Goal: Task Accomplishment & Management: Manage account settings

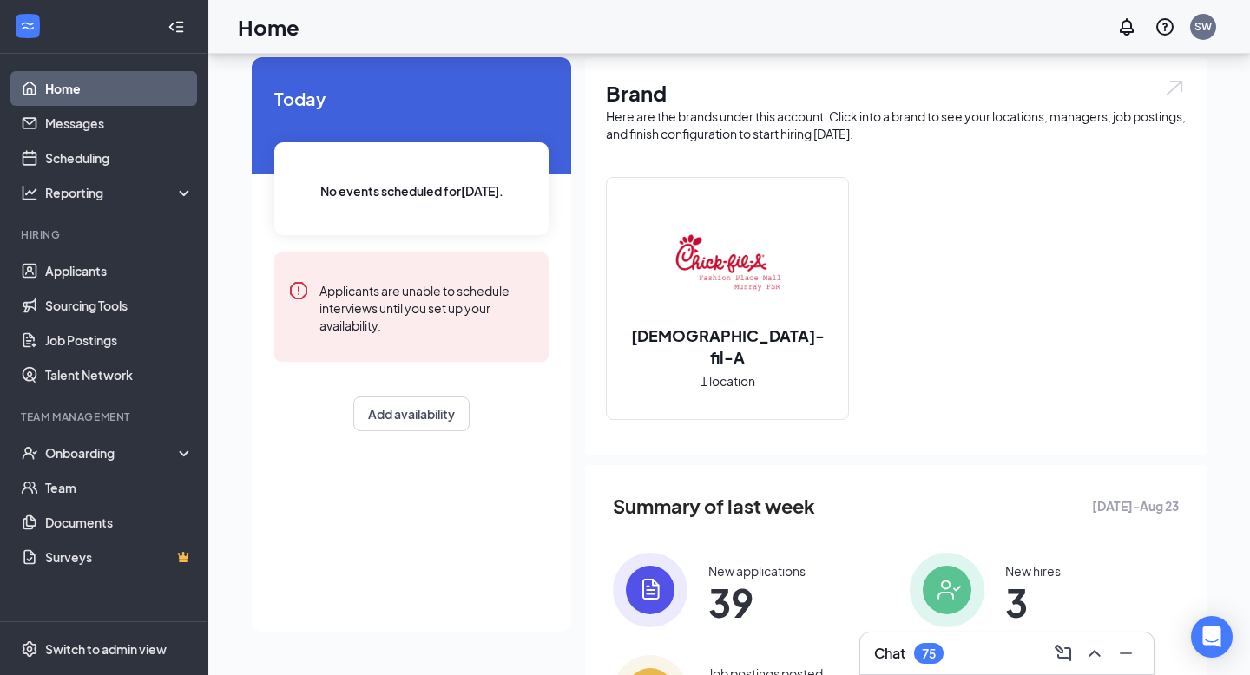
scroll to position [54, 0]
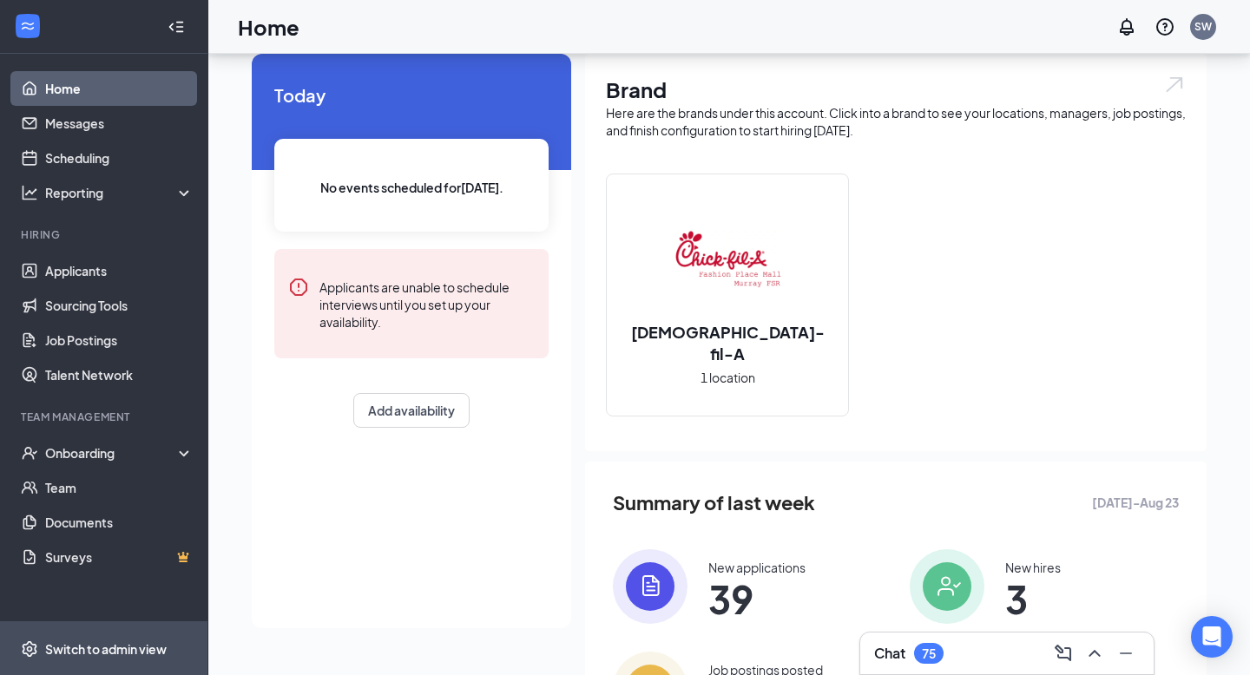
click at [99, 648] on div "Switch to admin view" at bounding box center [106, 649] width 122 height 17
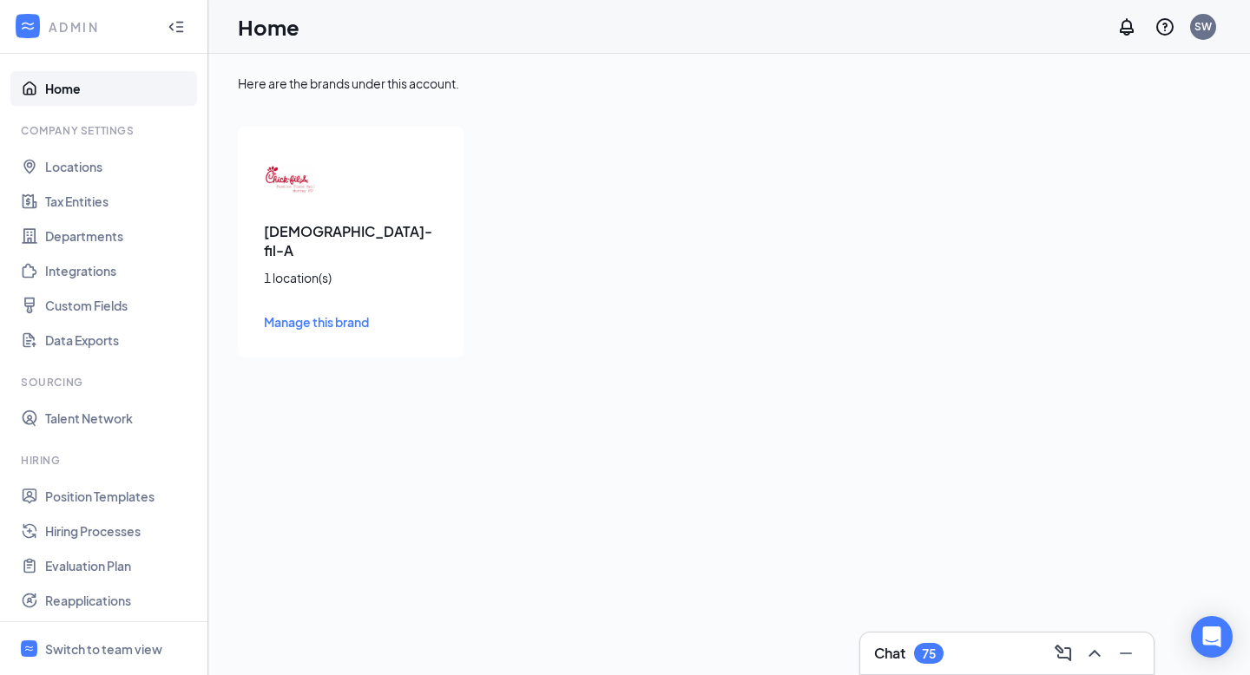
click at [317, 237] on h3 "Chick-fil-A" at bounding box center [351, 241] width 174 height 38
click at [296, 269] on div "1 location(s)" at bounding box center [351, 277] width 174 height 17
click at [287, 188] on img at bounding box center [290, 179] width 52 height 52
click at [70, 167] on link "Locations" at bounding box center [119, 166] width 148 height 35
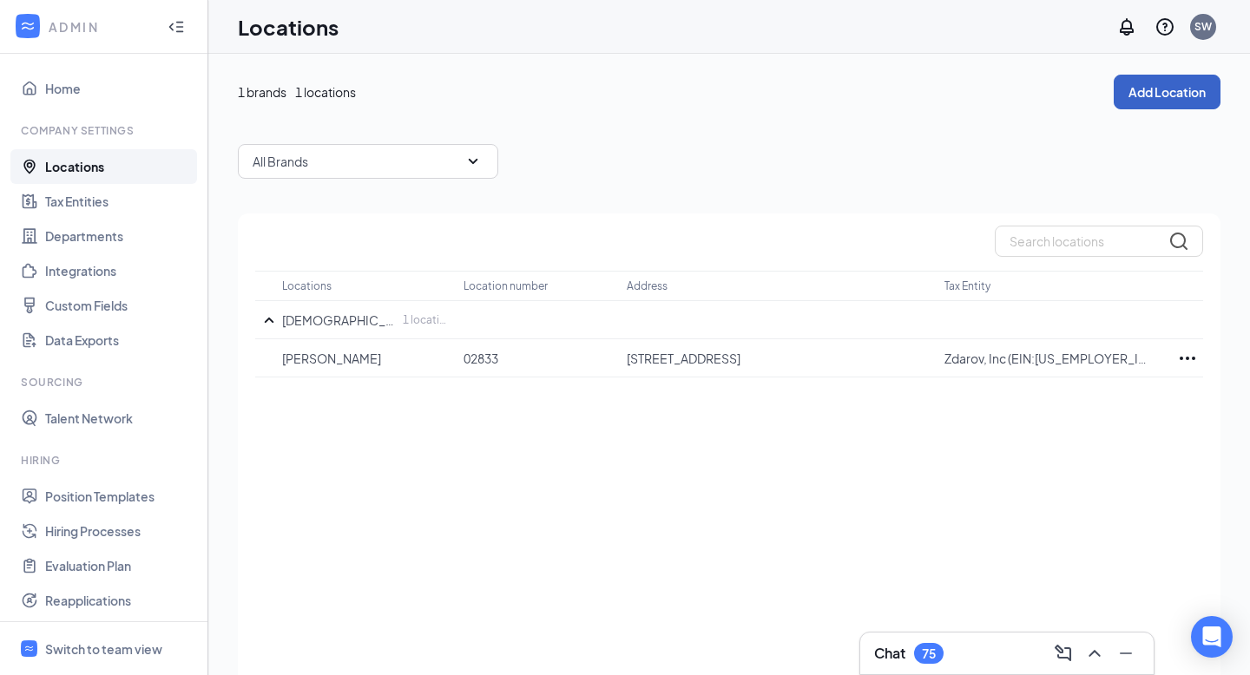
click at [1175, 91] on button "Add Location" at bounding box center [1167, 92] width 107 height 35
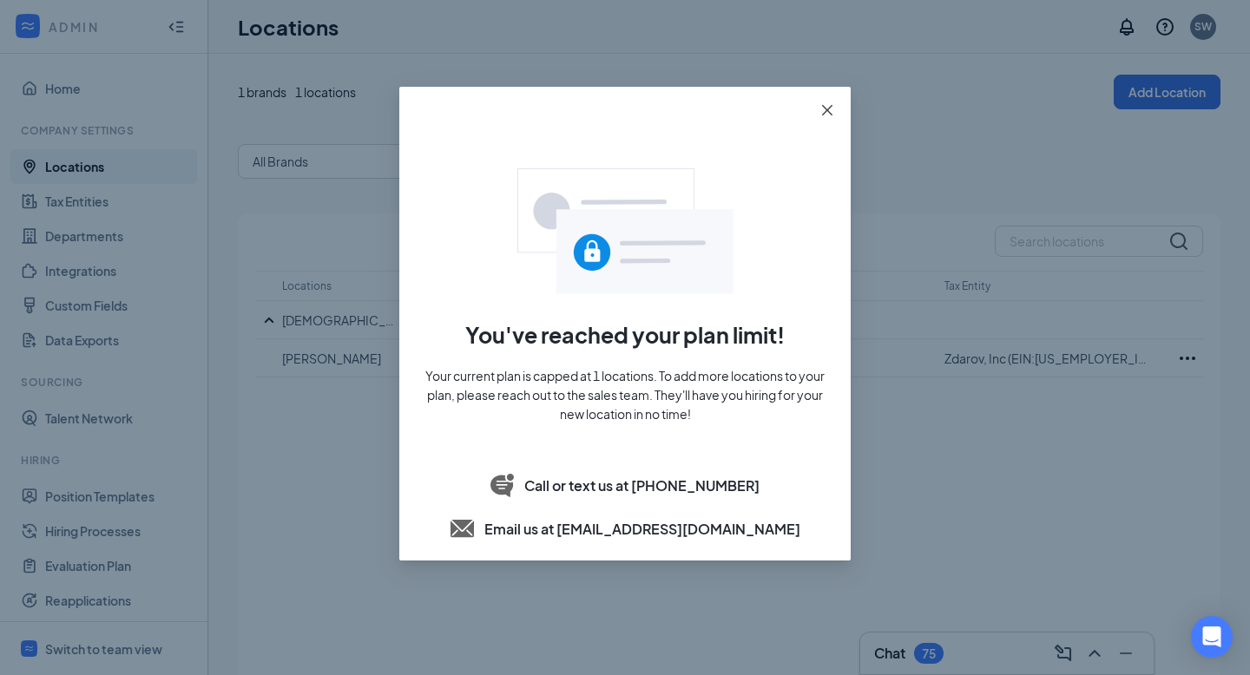
click at [831, 112] on icon "close" at bounding box center [827, 110] width 14 height 14
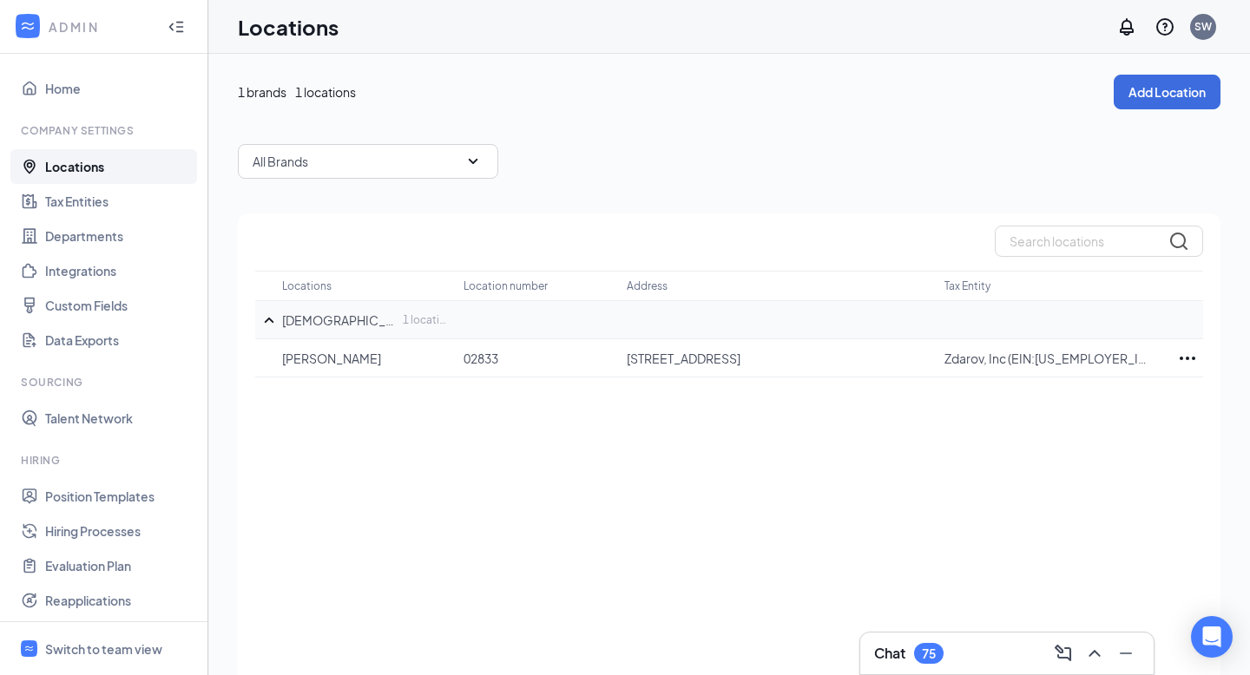
click at [712, 327] on td at bounding box center [786, 320] width 318 height 38
click at [342, 325] on p "[DEMOGRAPHIC_DATA]-fil-A" at bounding box center [340, 320] width 116 height 17
click at [1181, 357] on icon "Ellipses" at bounding box center [1188, 358] width 16 height 3
click at [946, 271] on table "Locations Location number Address Tax Entity Chick-fil-A 1 location(s) Murray 0…" at bounding box center [729, 324] width 948 height 107
click at [128, 230] on link "Departments" at bounding box center [119, 236] width 148 height 35
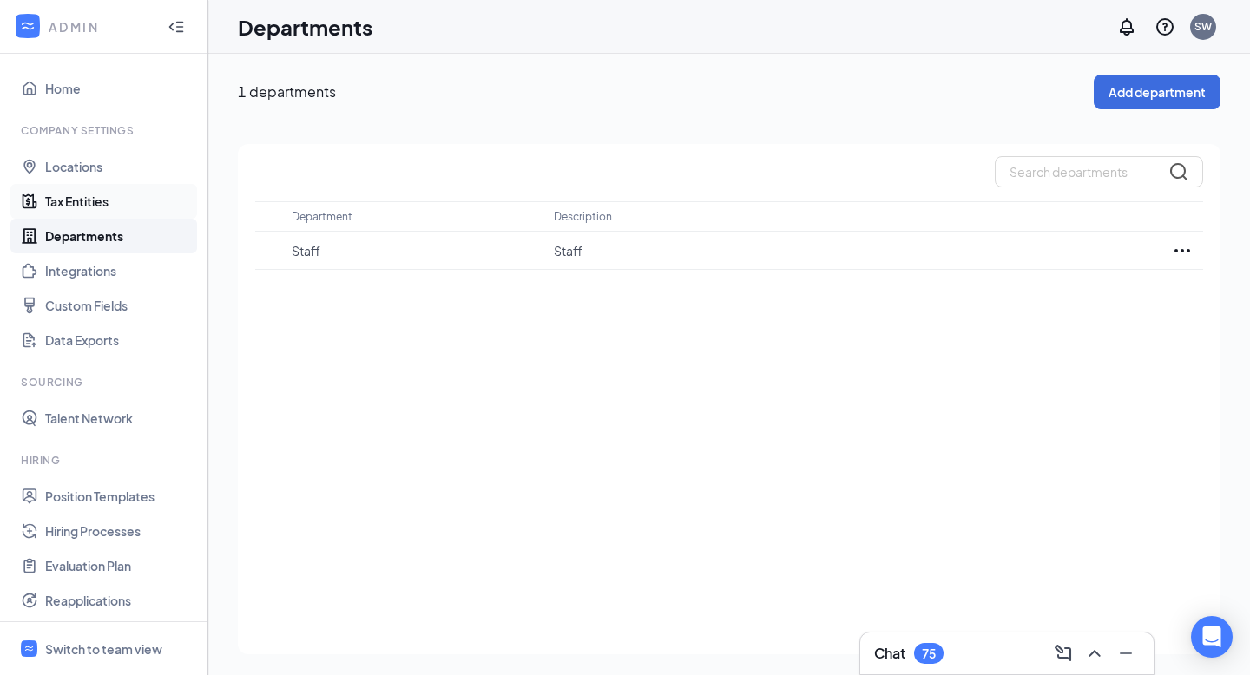
click at [113, 197] on link "Tax Entities" at bounding box center [119, 201] width 148 height 35
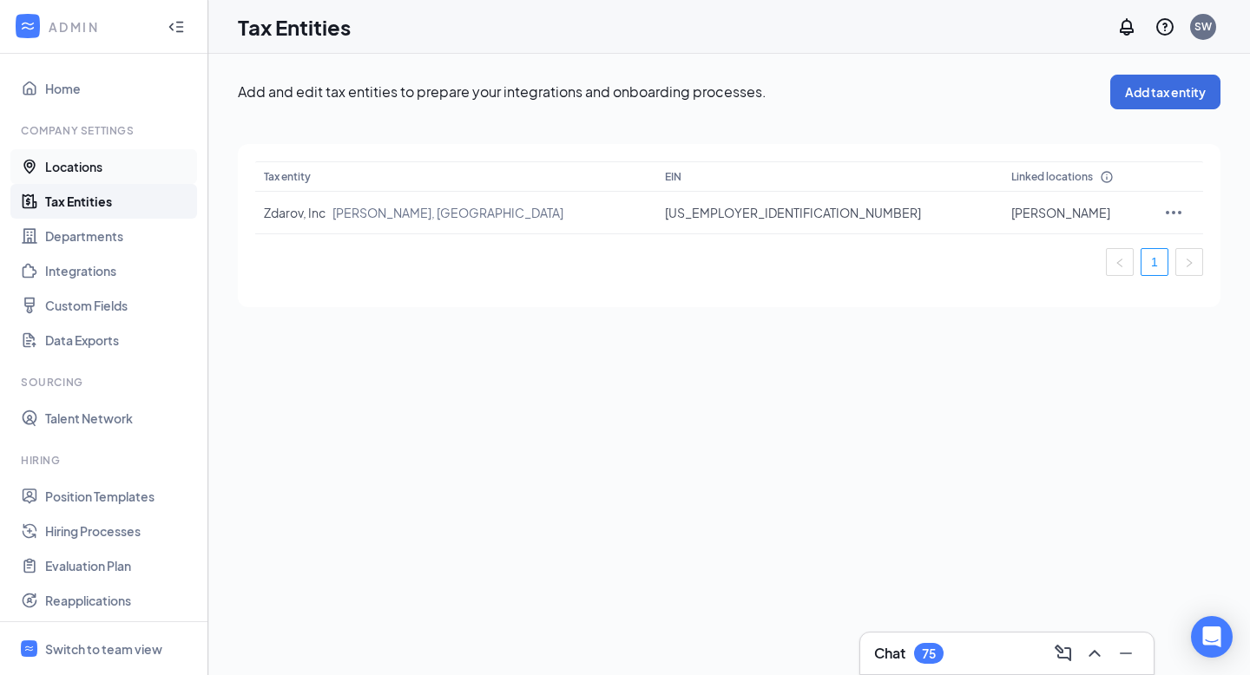
click at [101, 165] on link "Locations" at bounding box center [119, 166] width 148 height 35
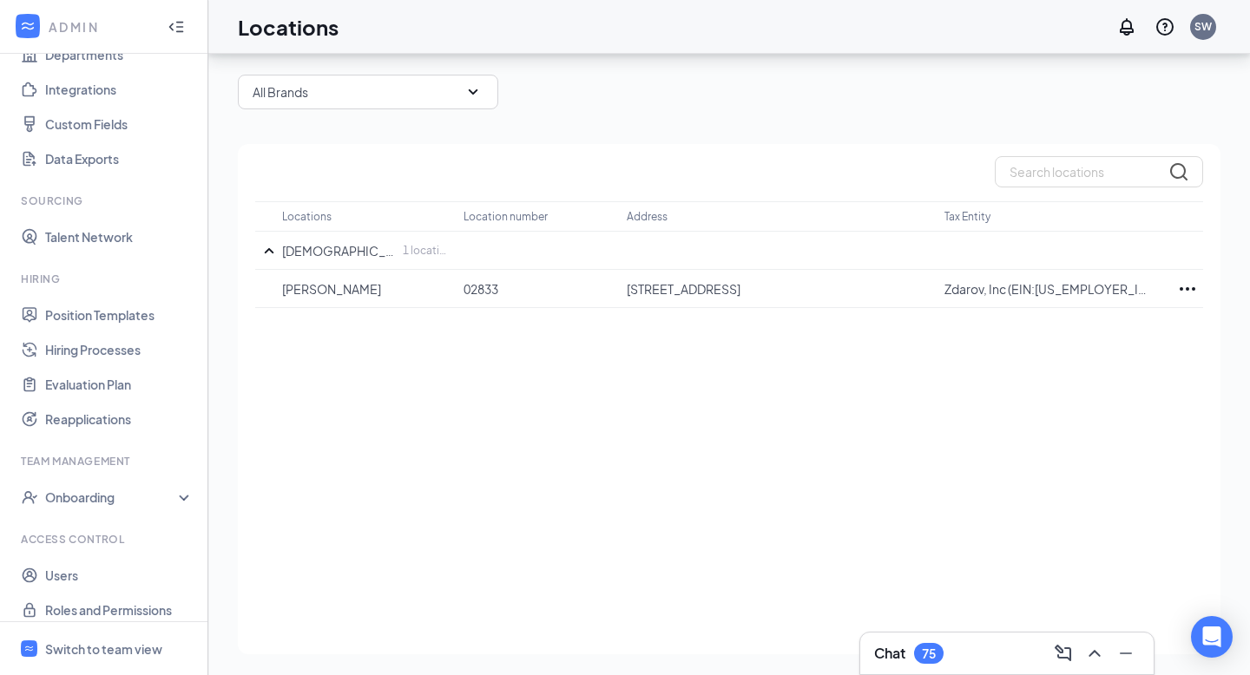
scroll to position [194, 0]
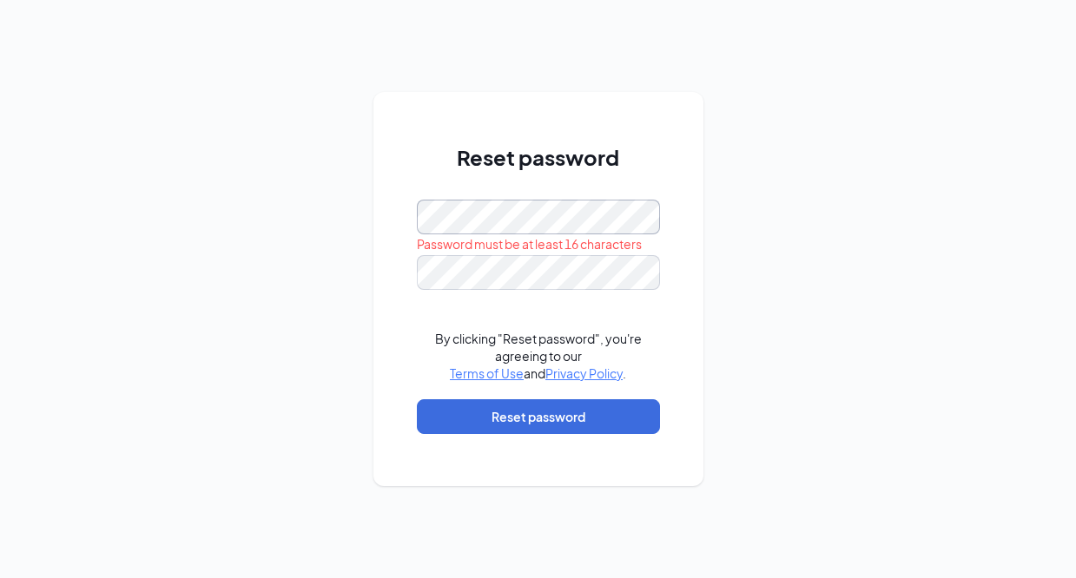
click at [405, 226] on div "Reset password Password must be at least 16 characters By clicking "Reset passw…" at bounding box center [538, 289] width 330 height 394
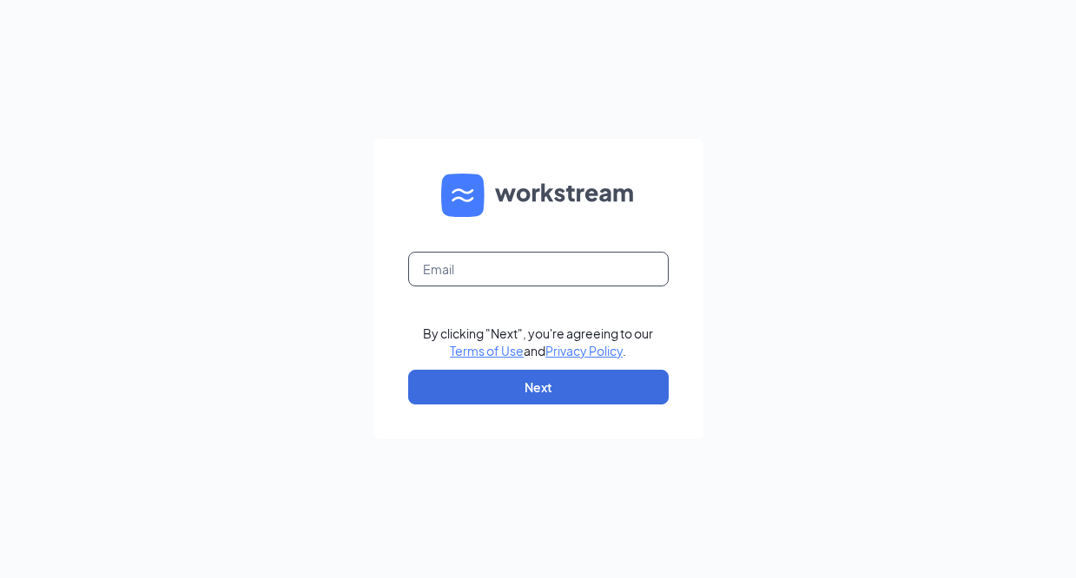
click at [509, 267] on input "text" at bounding box center [538, 269] width 260 height 35
type input "[EMAIL_ADDRESS][DOMAIN_NAME]"
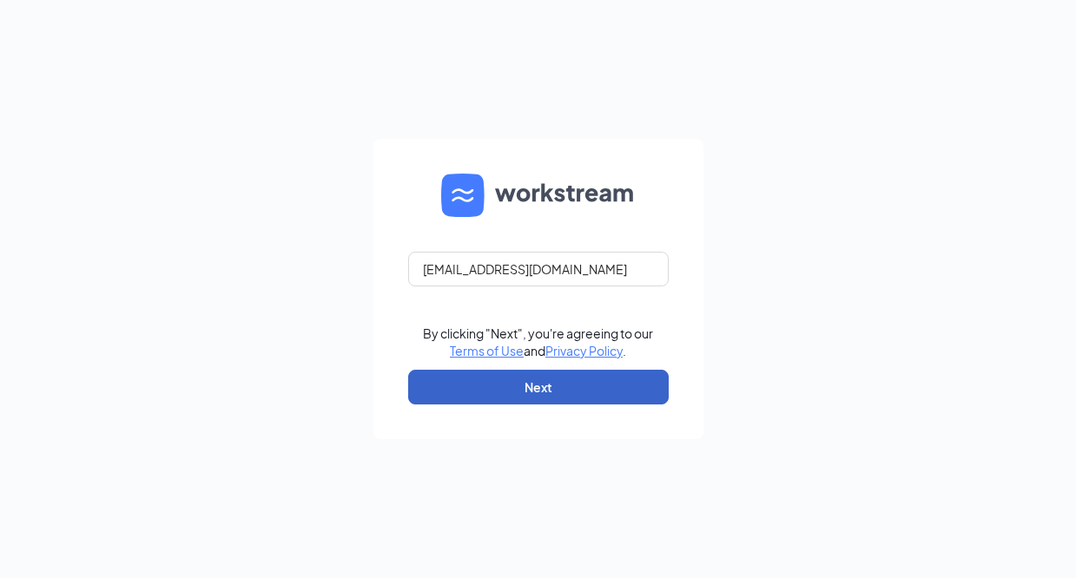
click at [543, 391] on button "Next" at bounding box center [538, 387] width 260 height 35
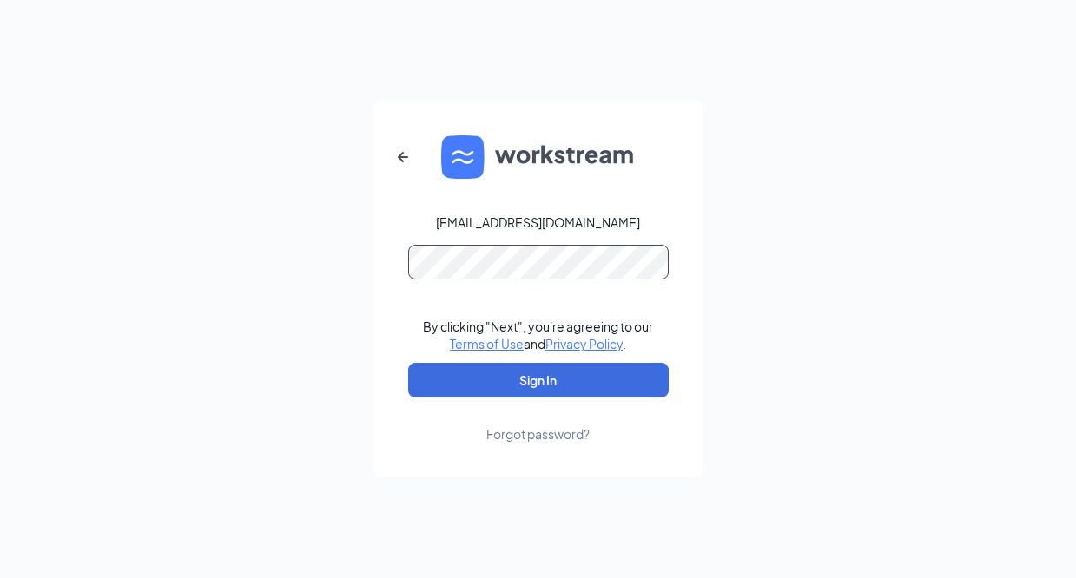
click at [408, 363] on button "Sign In" at bounding box center [538, 380] width 260 height 35
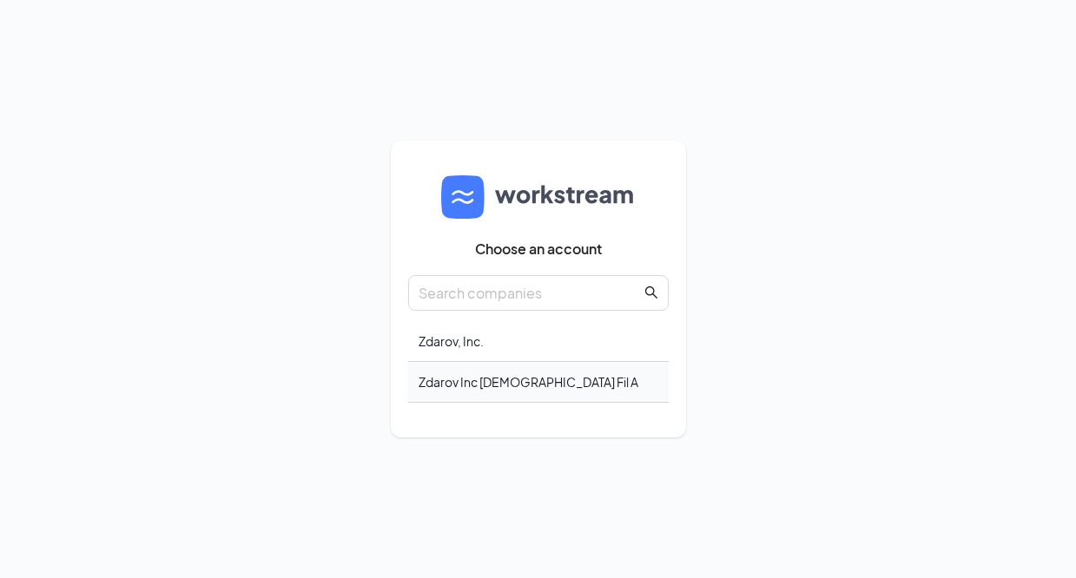
click at [543, 383] on div "Zdarov Inc Chick Fil A" at bounding box center [538, 382] width 260 height 41
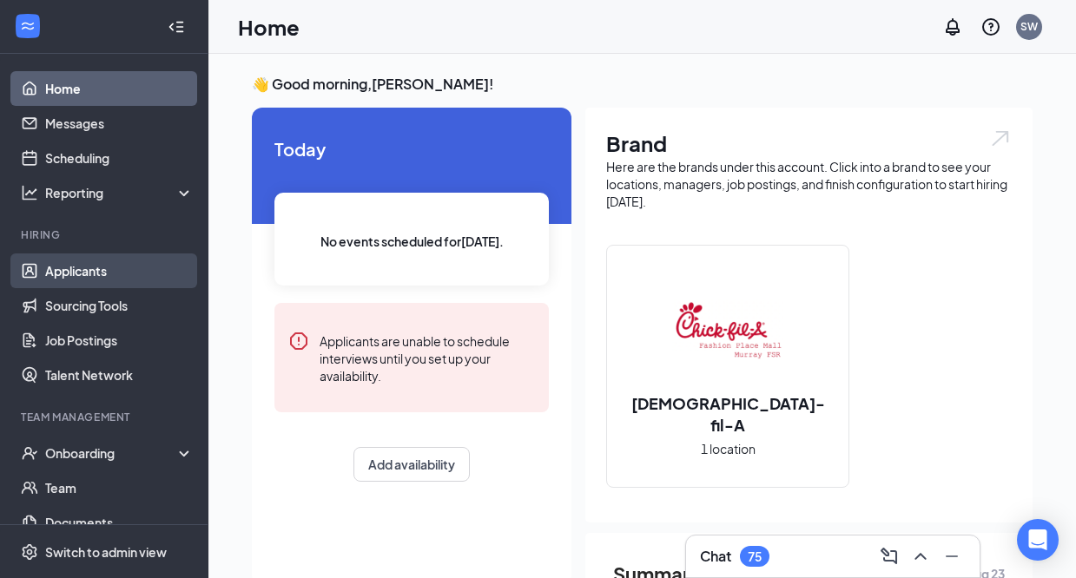
click at [118, 287] on link "Applicants" at bounding box center [119, 271] width 148 height 35
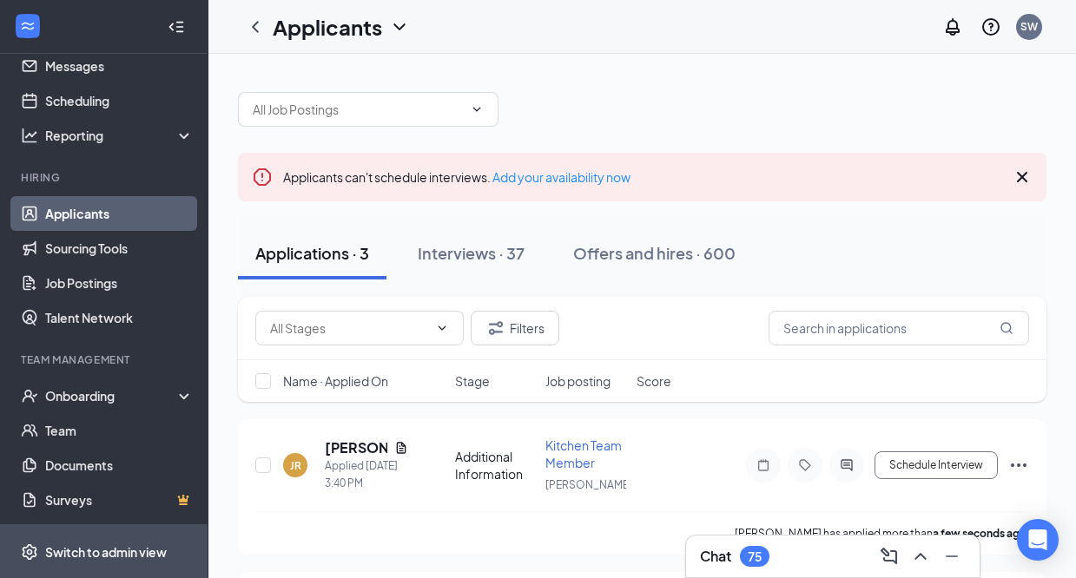
click at [80, 537] on span "Switch to admin view" at bounding box center [119, 551] width 148 height 53
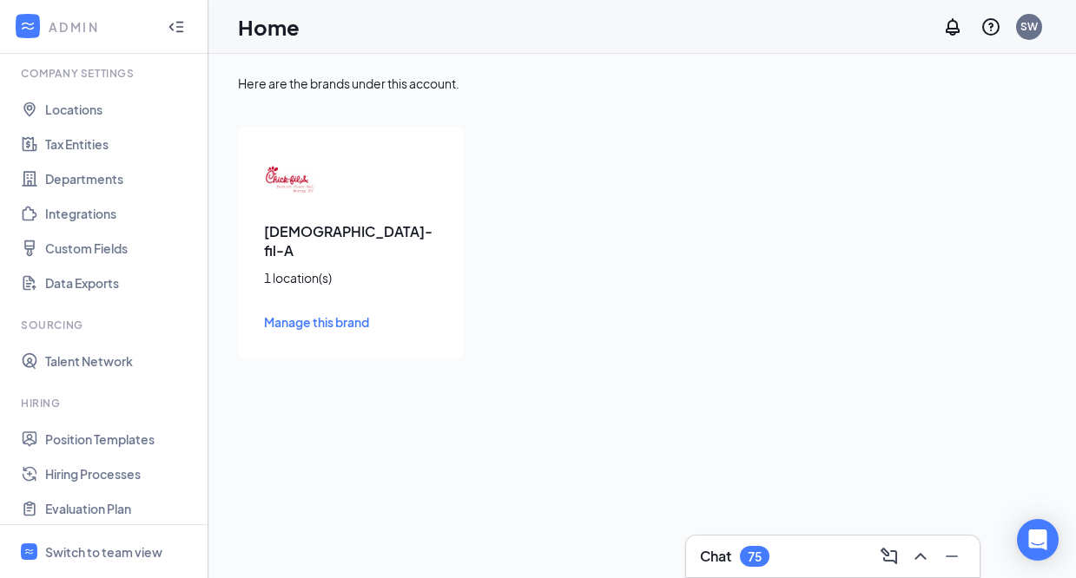
click at [328, 314] on span "Manage this brand" at bounding box center [316, 322] width 105 height 16
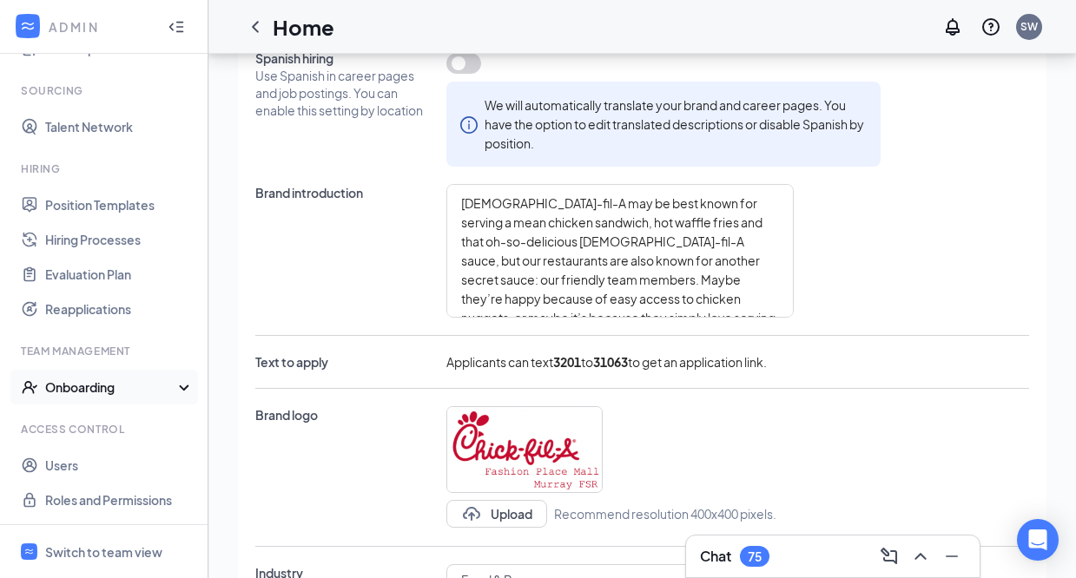
scroll to position [173, 0]
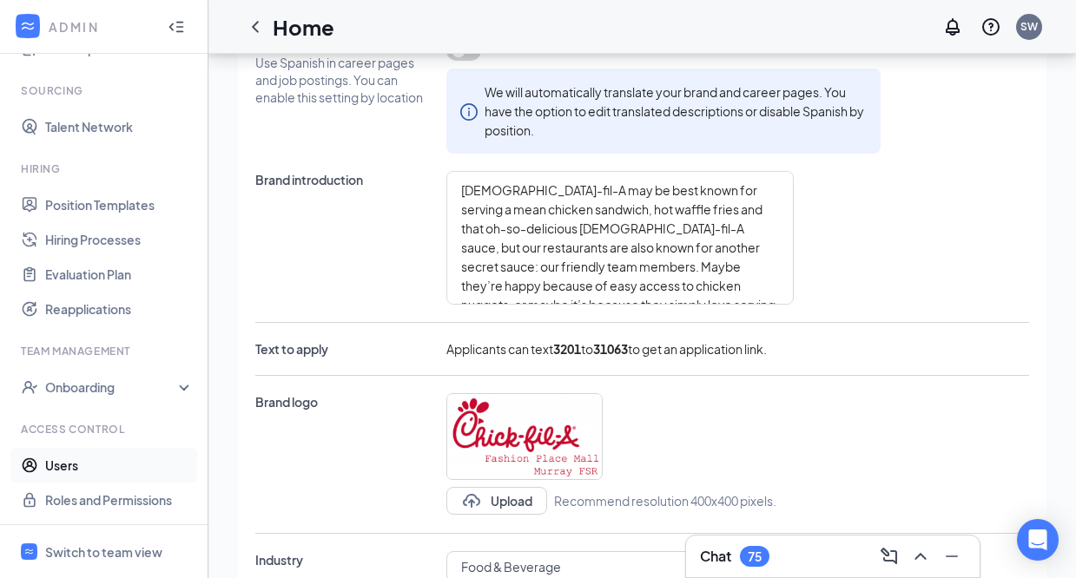
click at [93, 461] on link "Users" at bounding box center [119, 465] width 148 height 35
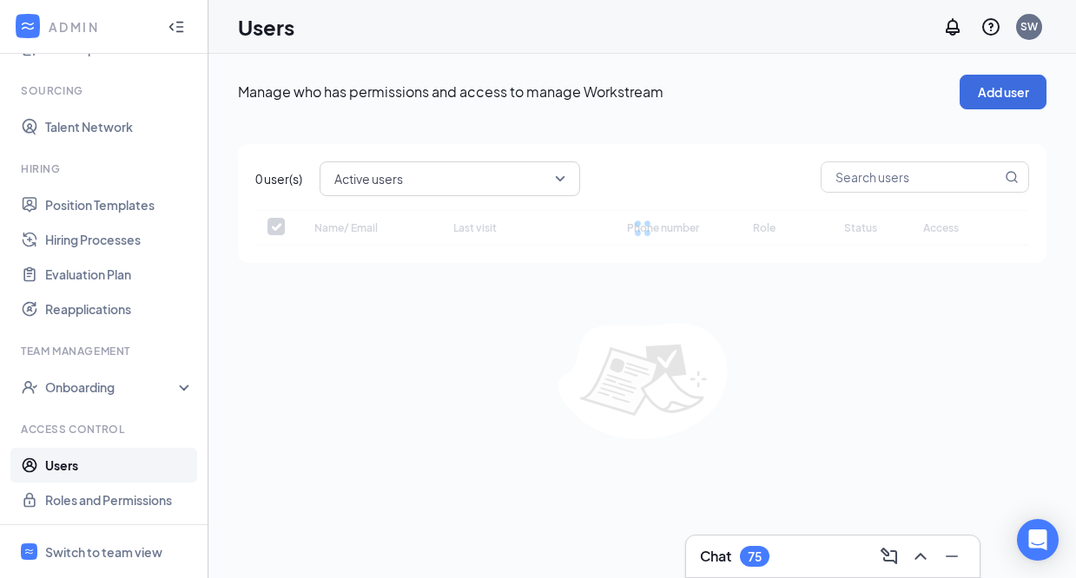
checkbox input "false"
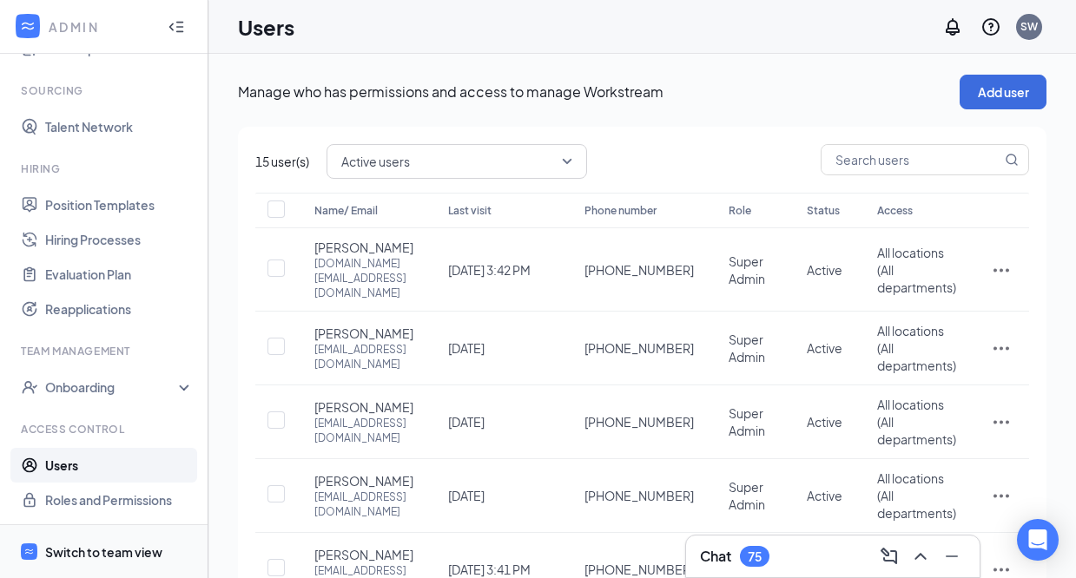
click at [101, 543] on div "Switch to team view" at bounding box center [103, 551] width 117 height 17
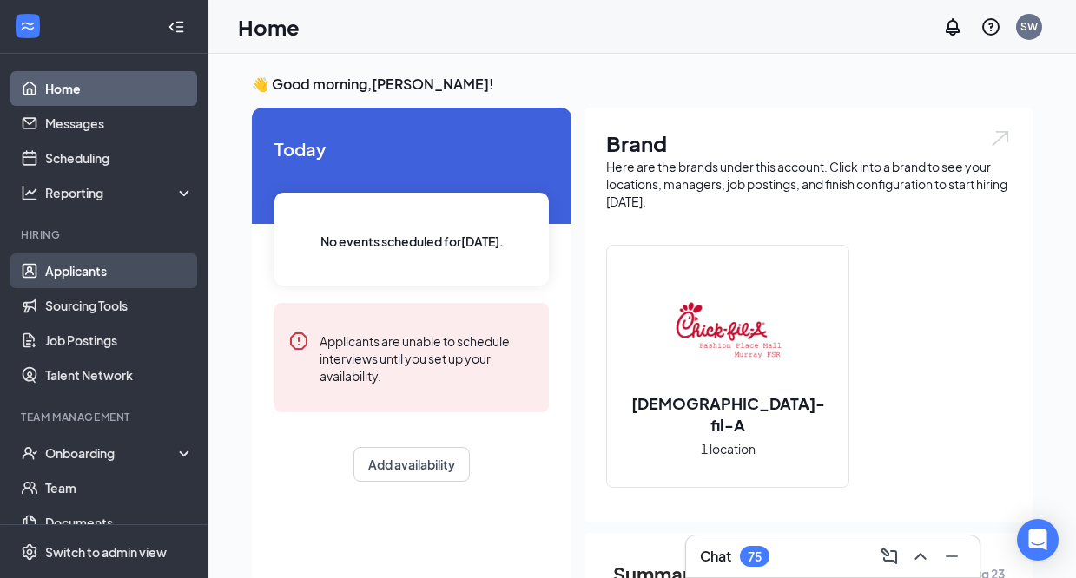
click at [91, 270] on link "Applicants" at bounding box center [119, 271] width 148 height 35
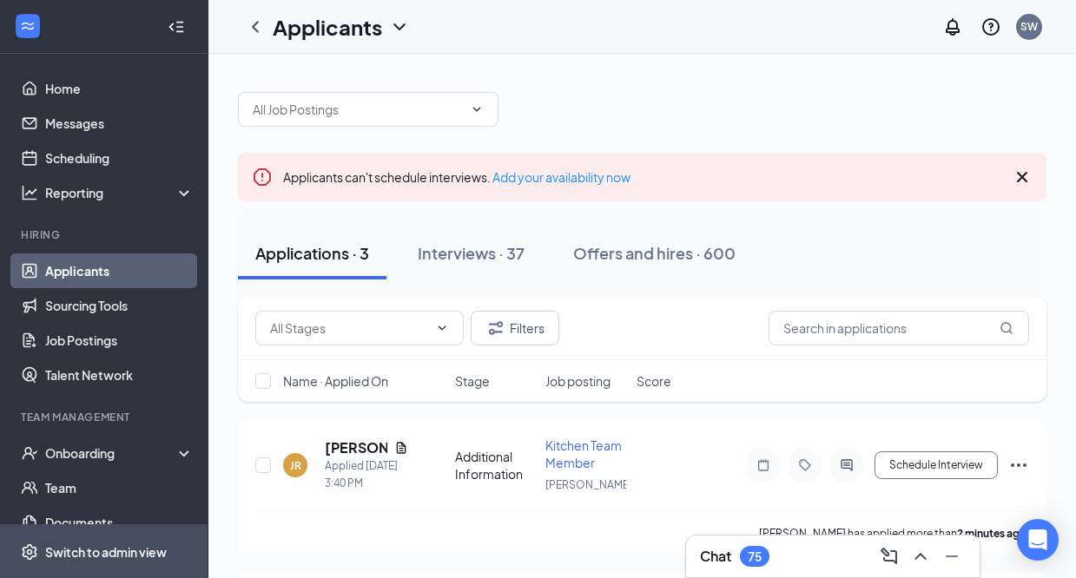
click at [101, 544] on div "Switch to admin view" at bounding box center [106, 551] width 122 height 17
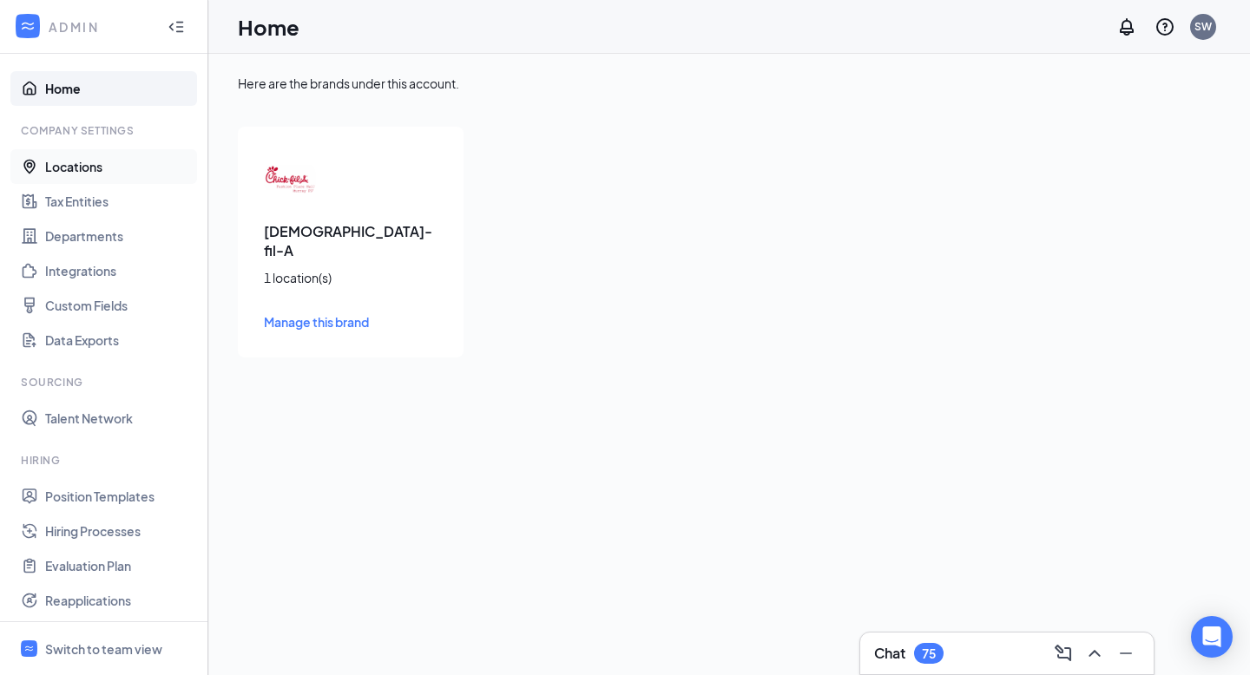
click at [82, 174] on link "Locations" at bounding box center [119, 166] width 148 height 35
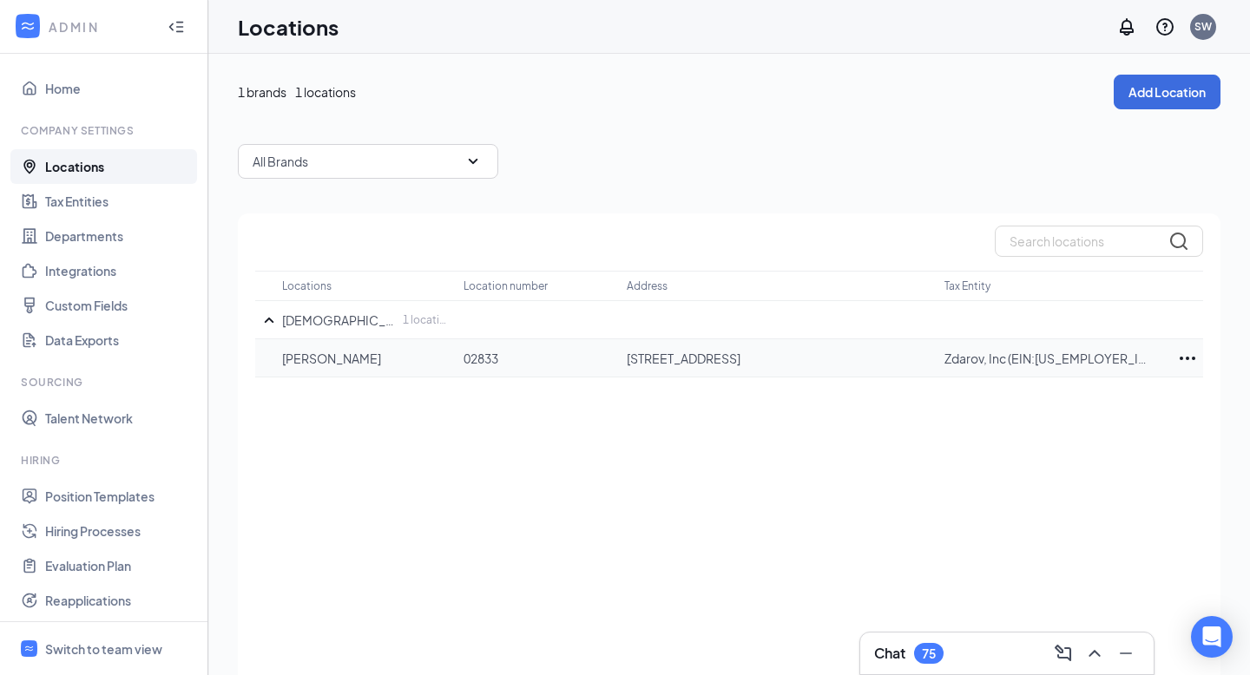
click at [525, 364] on p "02833" at bounding box center [537, 358] width 146 height 17
click at [378, 382] on div "Locations Location number Address Tax Entity Chick-fil-A 1 location(s) Murray 0…" at bounding box center [729, 469] width 983 height 511
click at [340, 371] on td "Murray" at bounding box center [372, 358] width 181 height 38
click at [192, 423] on link "Talent Network" at bounding box center [119, 418] width 148 height 35
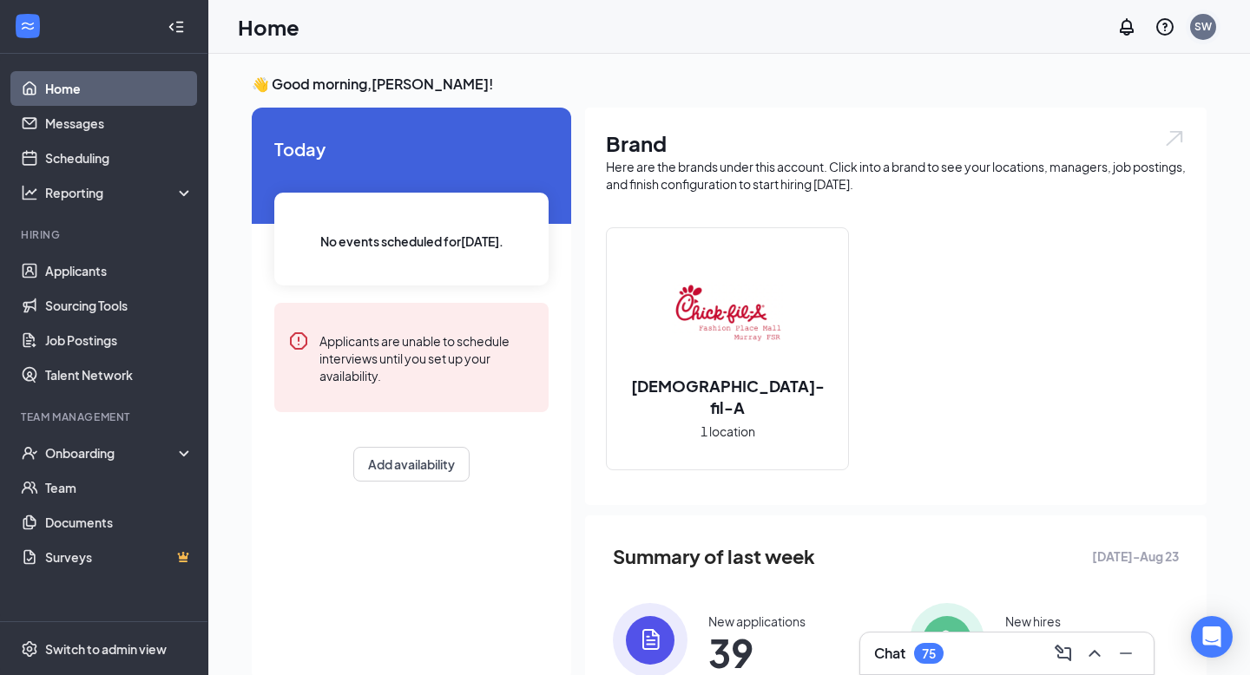
click at [1198, 35] on div "SW" at bounding box center [1203, 27] width 26 height 26
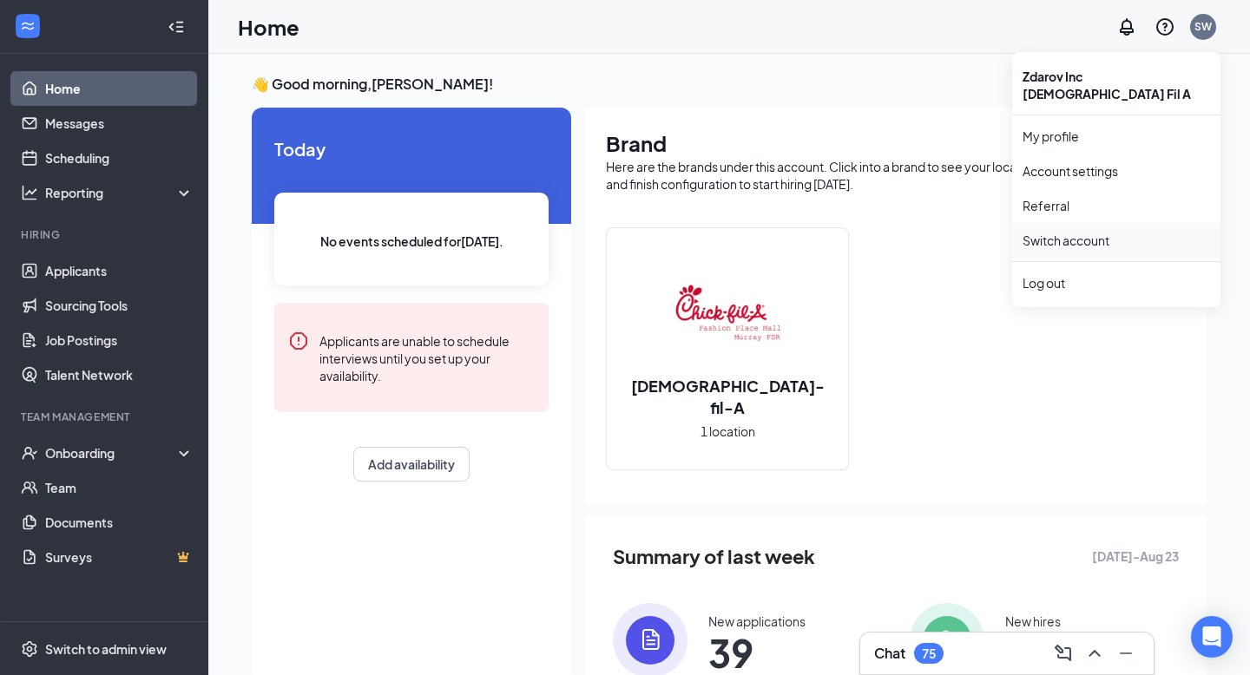
click at [1089, 233] on link "Switch account" at bounding box center [1066, 241] width 87 height 16
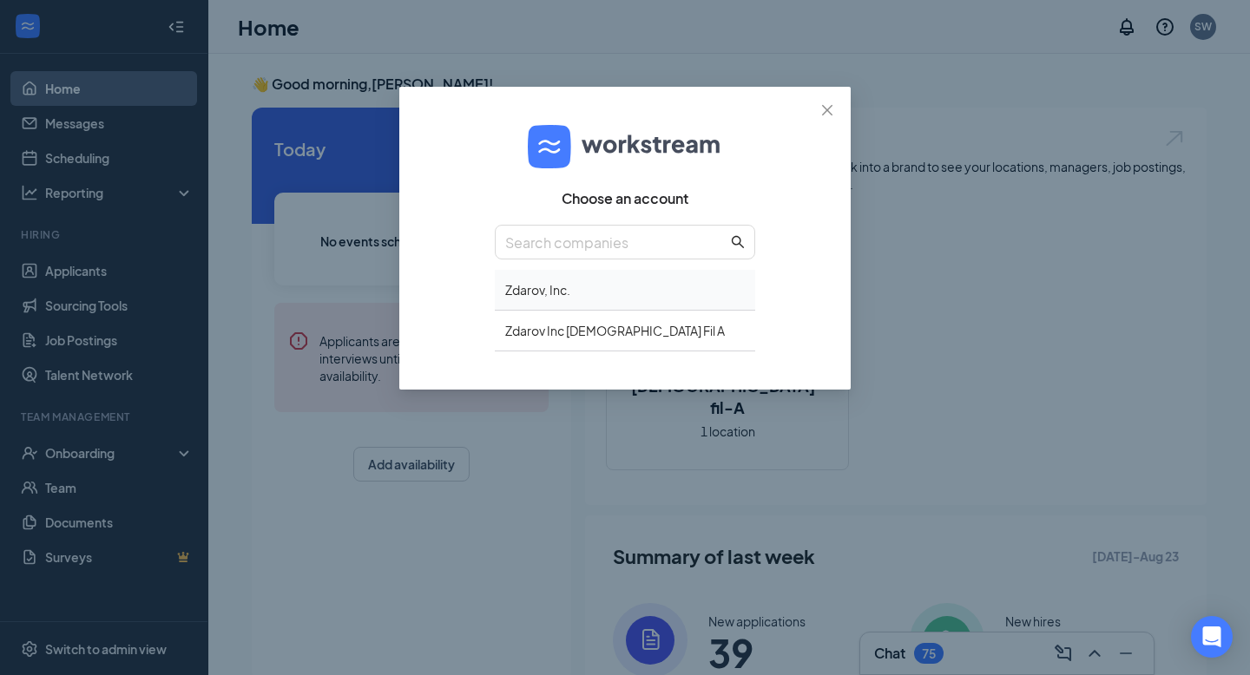
click at [543, 293] on div "Zdarov, Inc." at bounding box center [625, 290] width 260 height 41
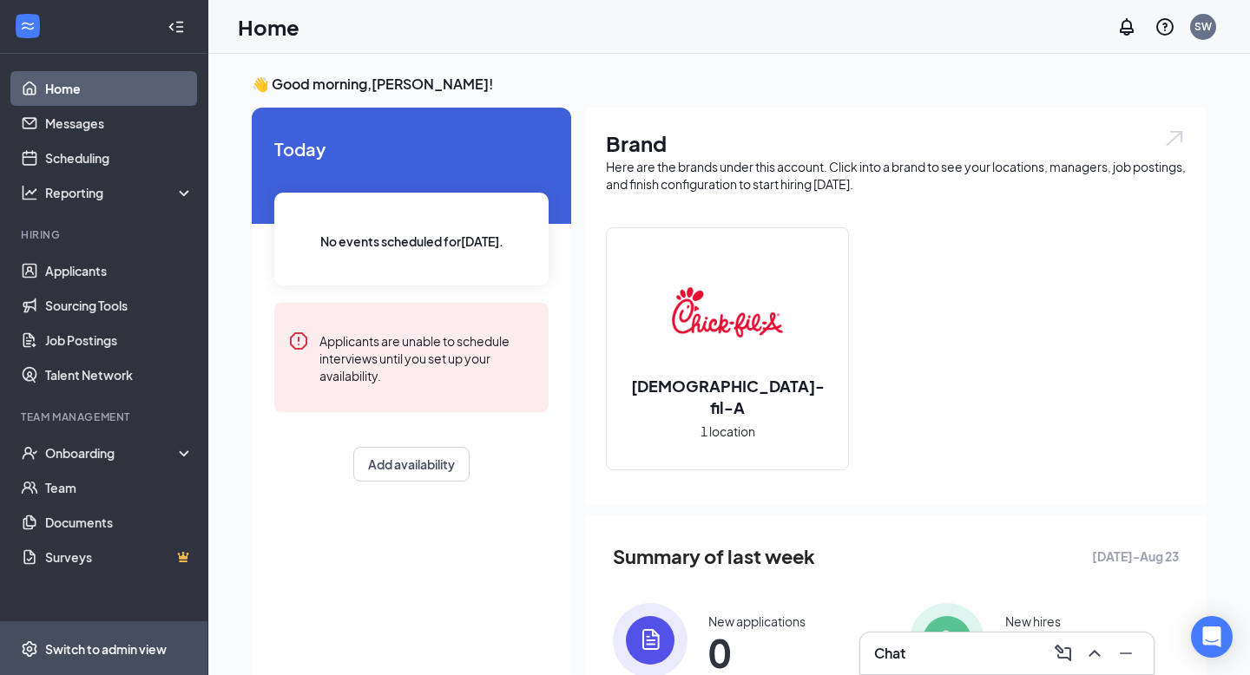
click at [91, 648] on div "Switch to admin view" at bounding box center [106, 649] width 122 height 17
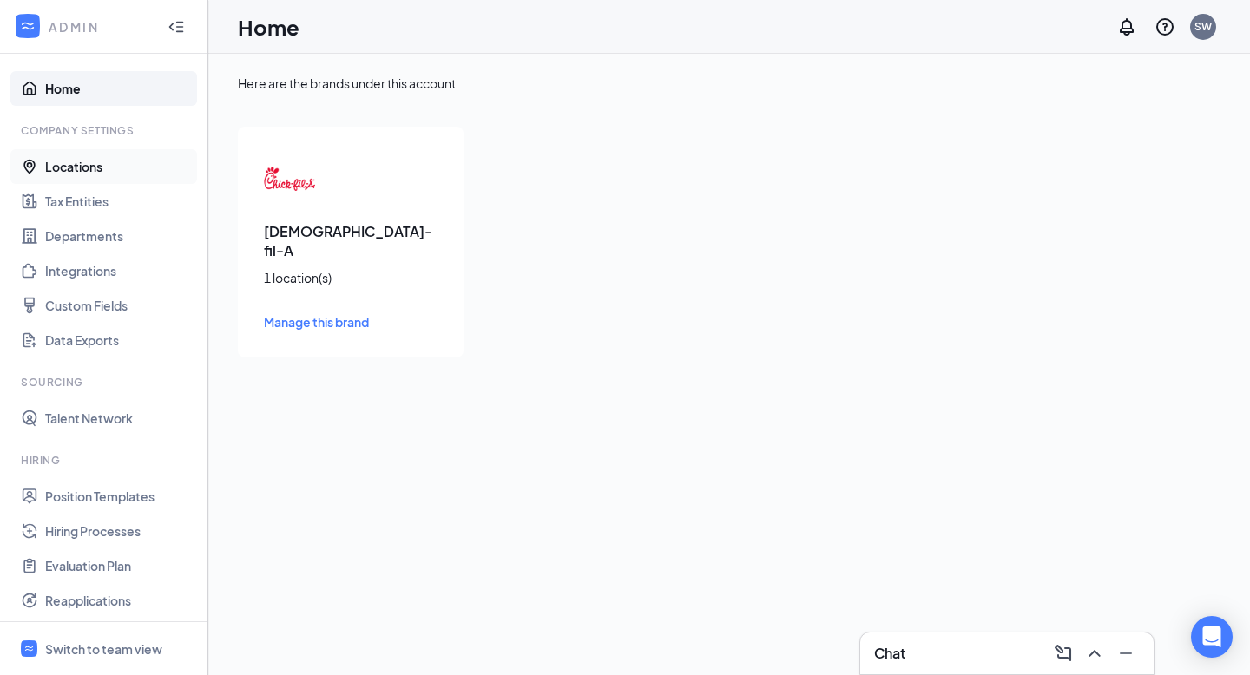
click at [71, 165] on link "Locations" at bounding box center [119, 166] width 148 height 35
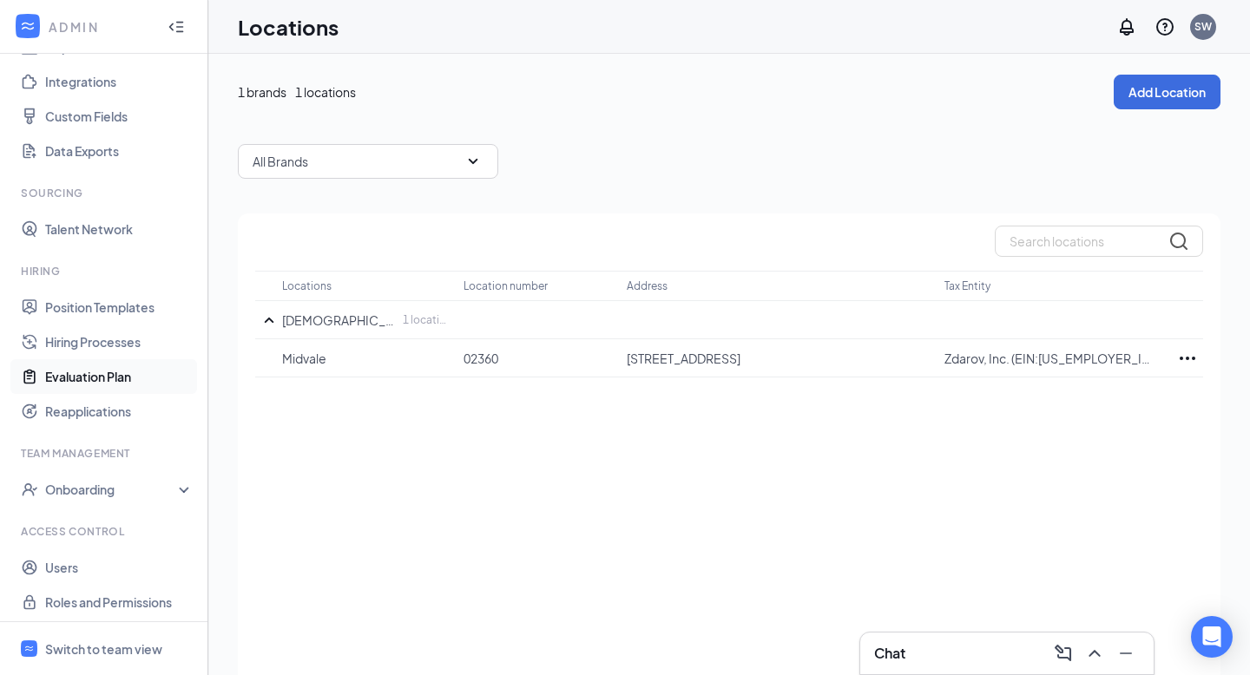
scroll to position [194, 0]
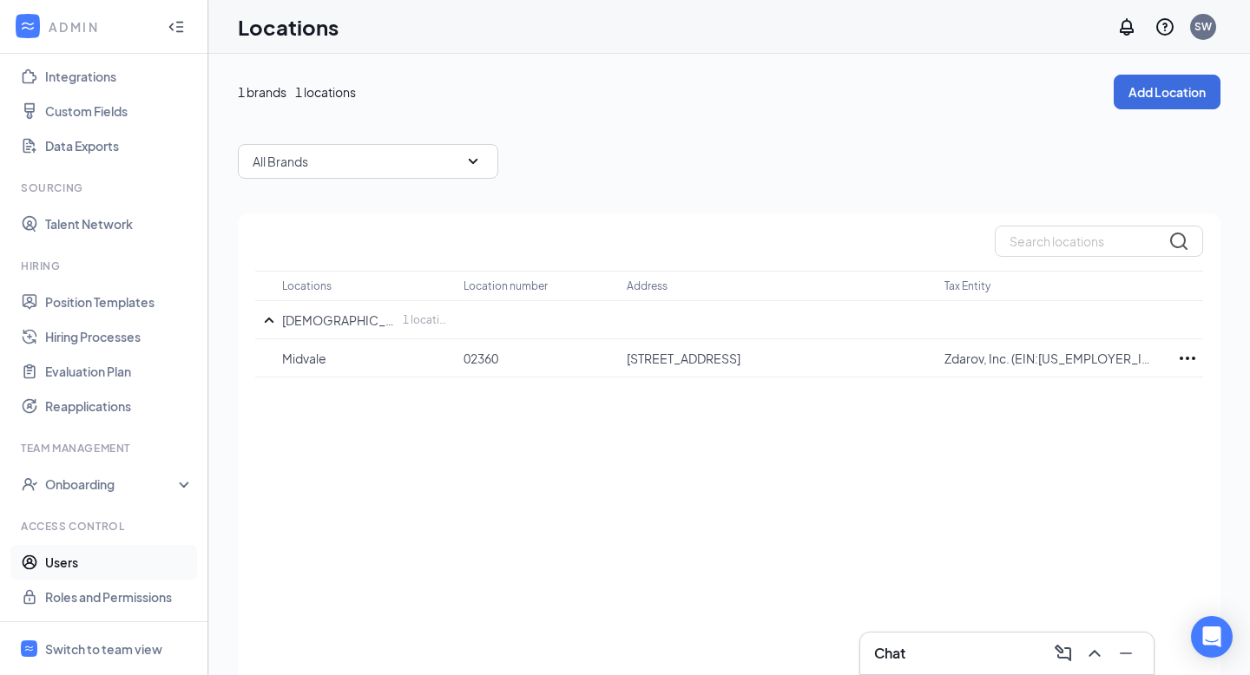
click at [58, 558] on link "Users" at bounding box center [119, 562] width 148 height 35
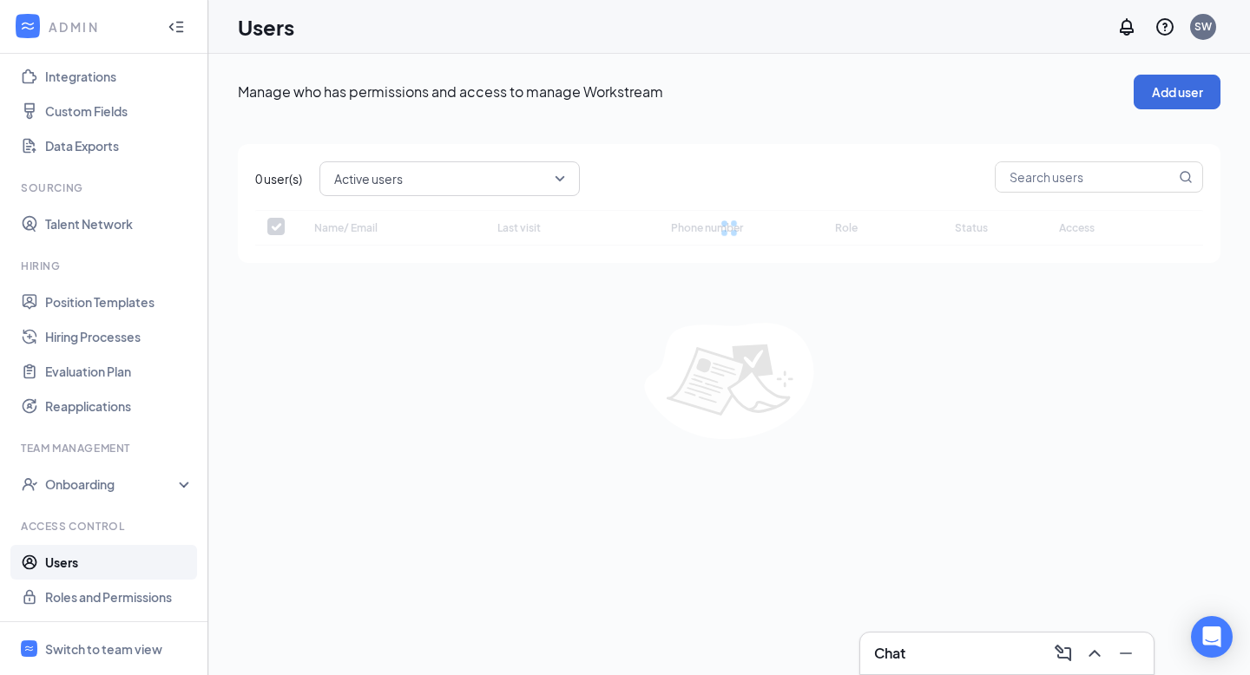
checkbox input "false"
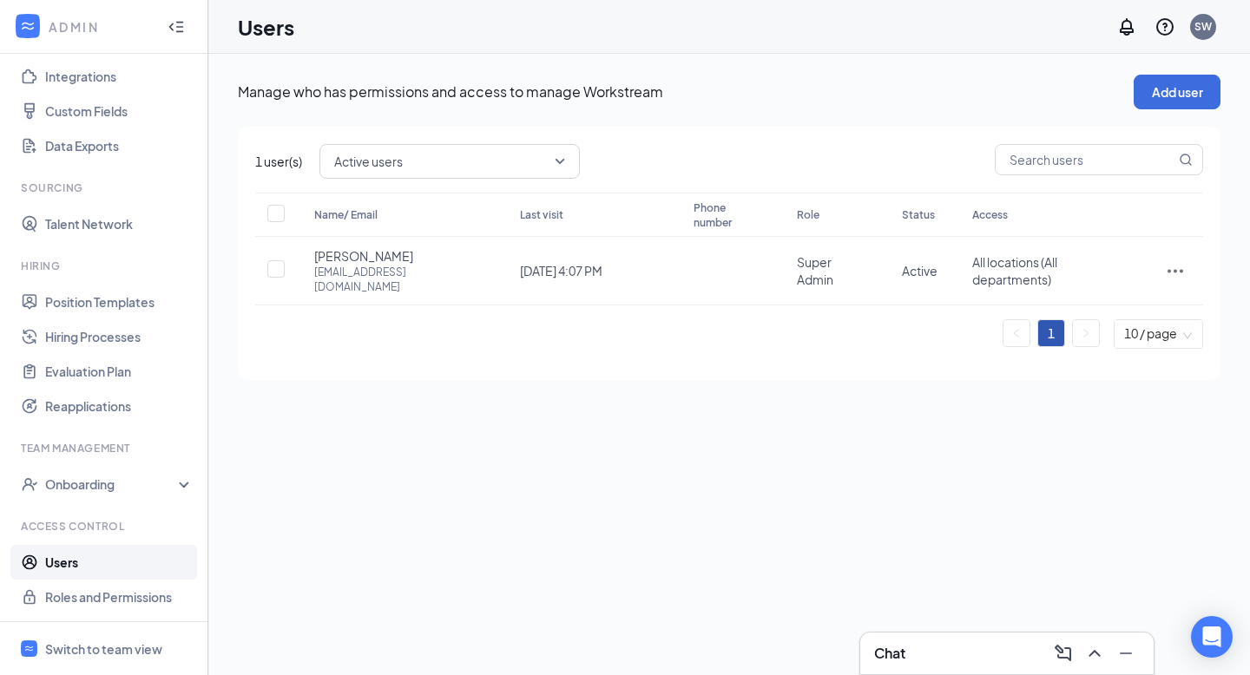
click at [1164, 110] on div "Manage who has permissions and access to manage Workstream Add user 1 user(s) A…" at bounding box center [729, 228] width 983 height 306
click at [1165, 91] on button "Add user" at bounding box center [1177, 92] width 87 height 35
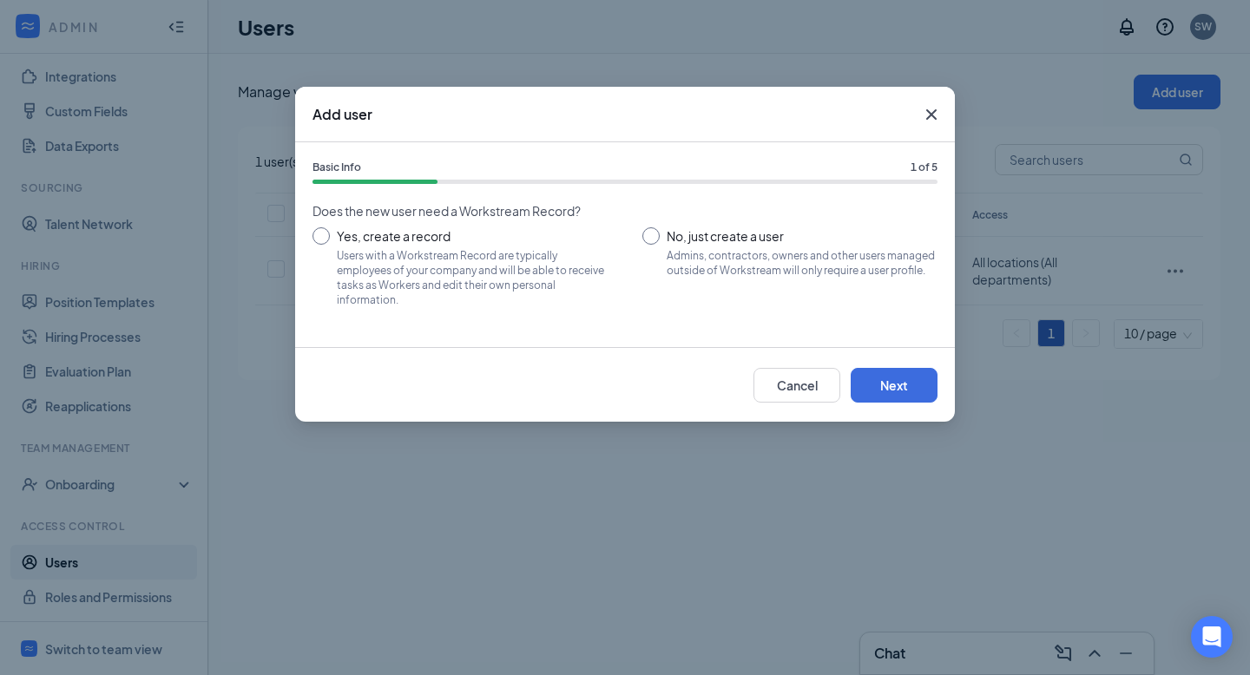
click at [668, 240] on input "No, just create a user Admins, contractors, owners and other users managed outs…" at bounding box center [789, 266] width 295 height 78
radio input "true"
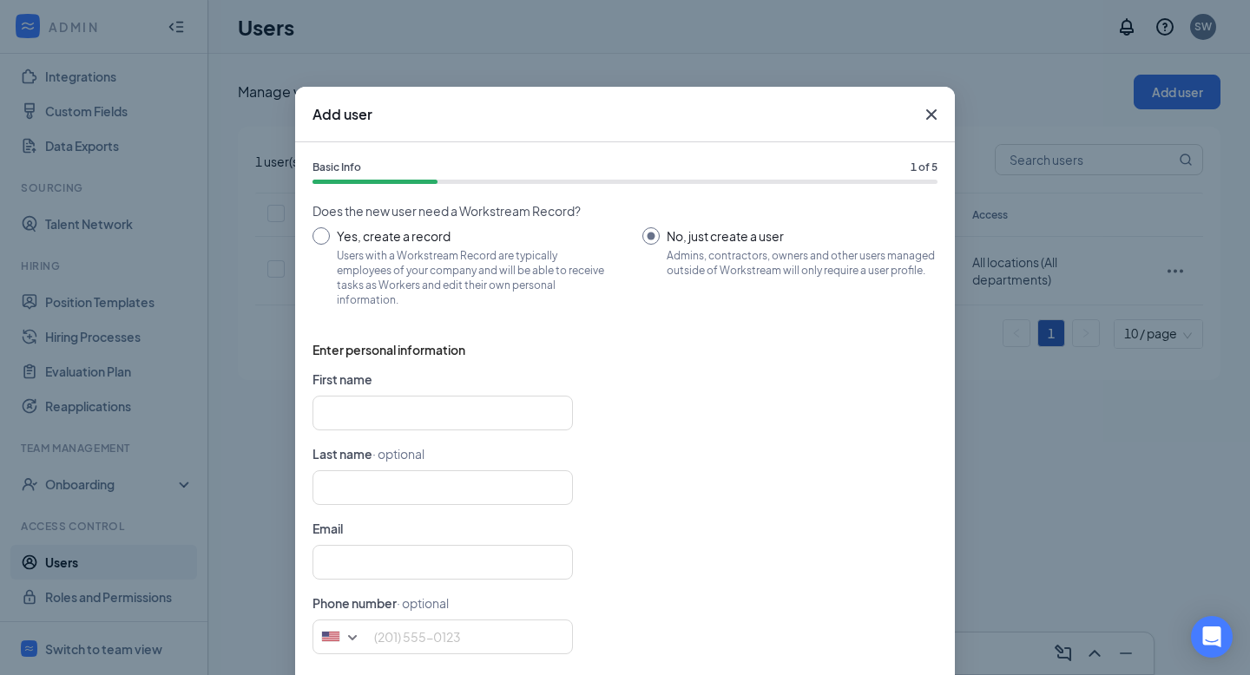
scroll to position [3, 0]
click at [426, 414] on input "text" at bounding box center [443, 410] width 260 height 35
click at [349, 398] on input "text" at bounding box center [443, 410] width 260 height 35
click at [346, 407] on input "text" at bounding box center [443, 410] width 260 height 35
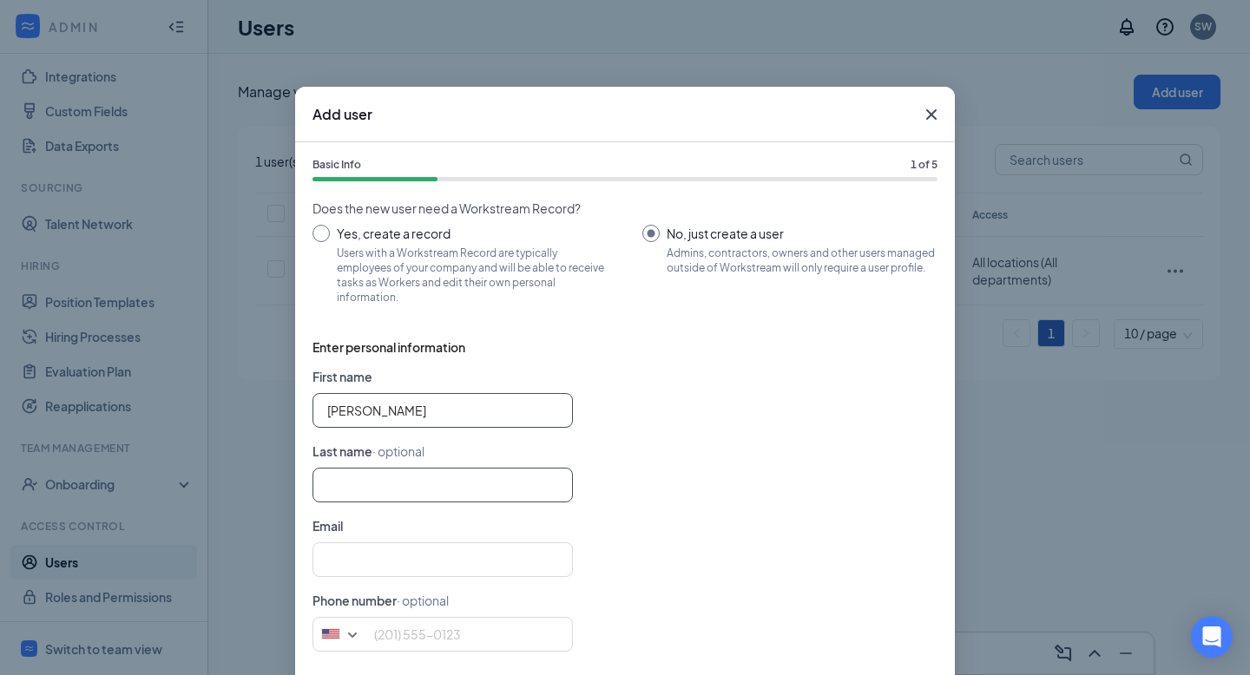
type input "Tanner"
click at [346, 491] on input "text" at bounding box center [443, 485] width 260 height 35
type input "B"
type input "Tanner"
type input "Brewer"
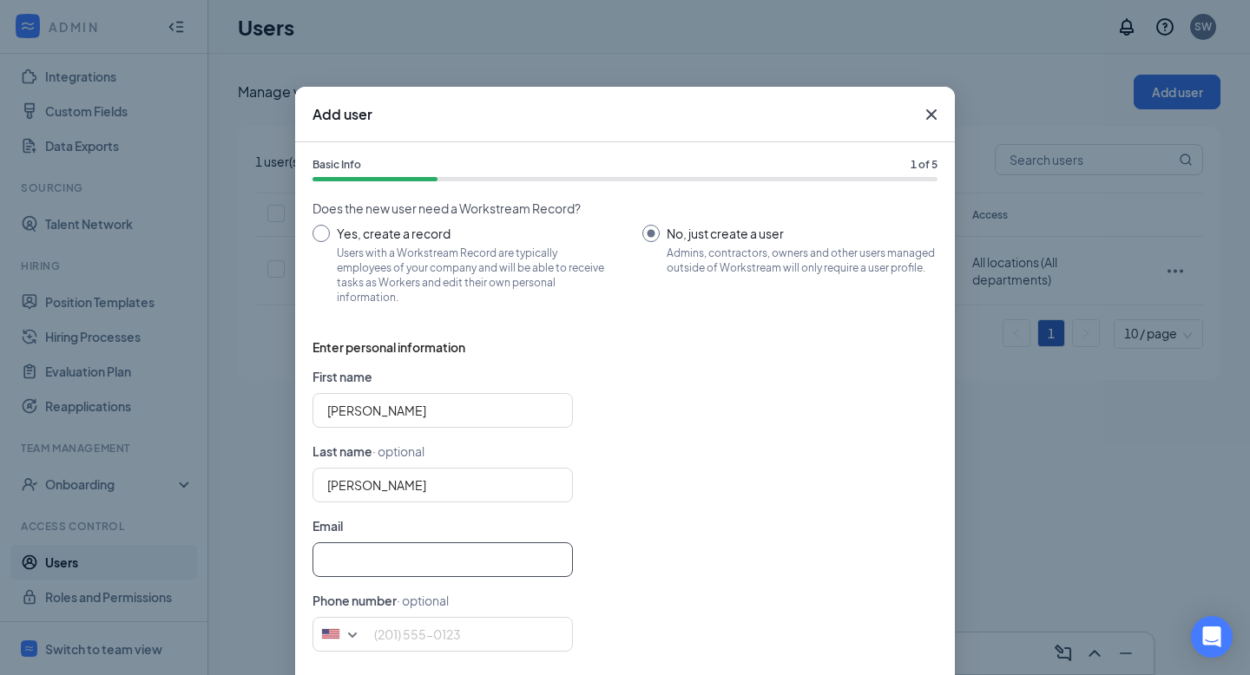
click at [355, 545] on input "text" at bounding box center [443, 560] width 260 height 35
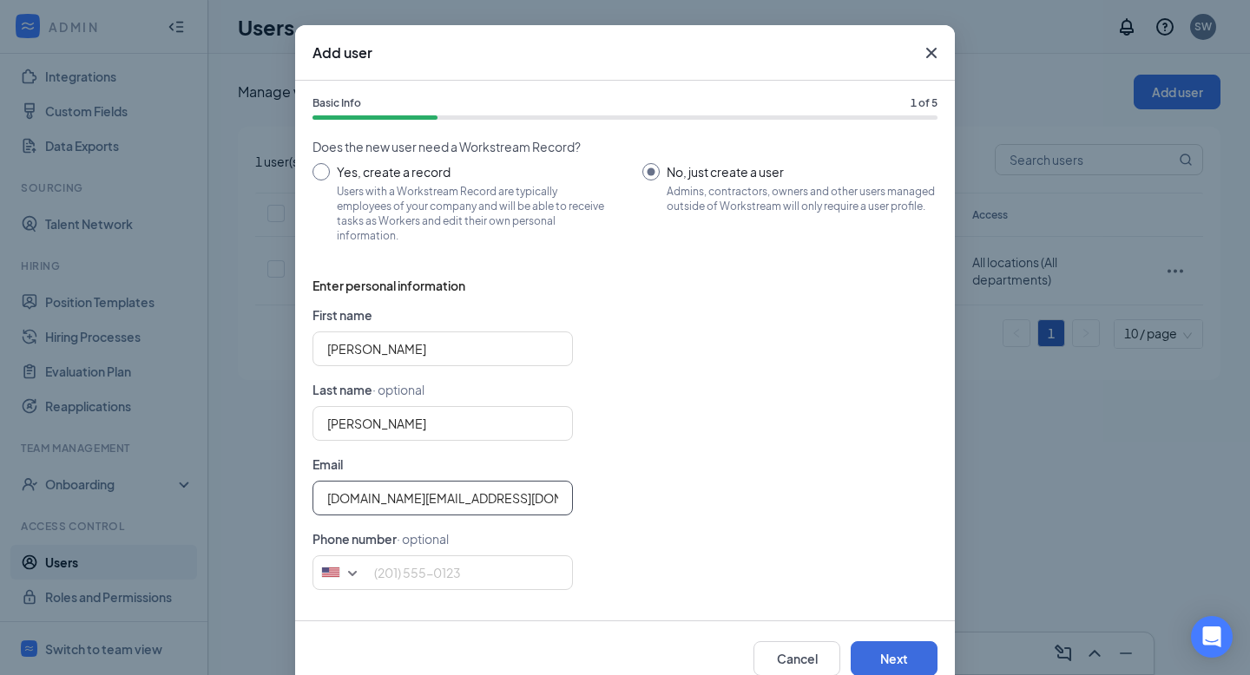
scroll to position [63, 0]
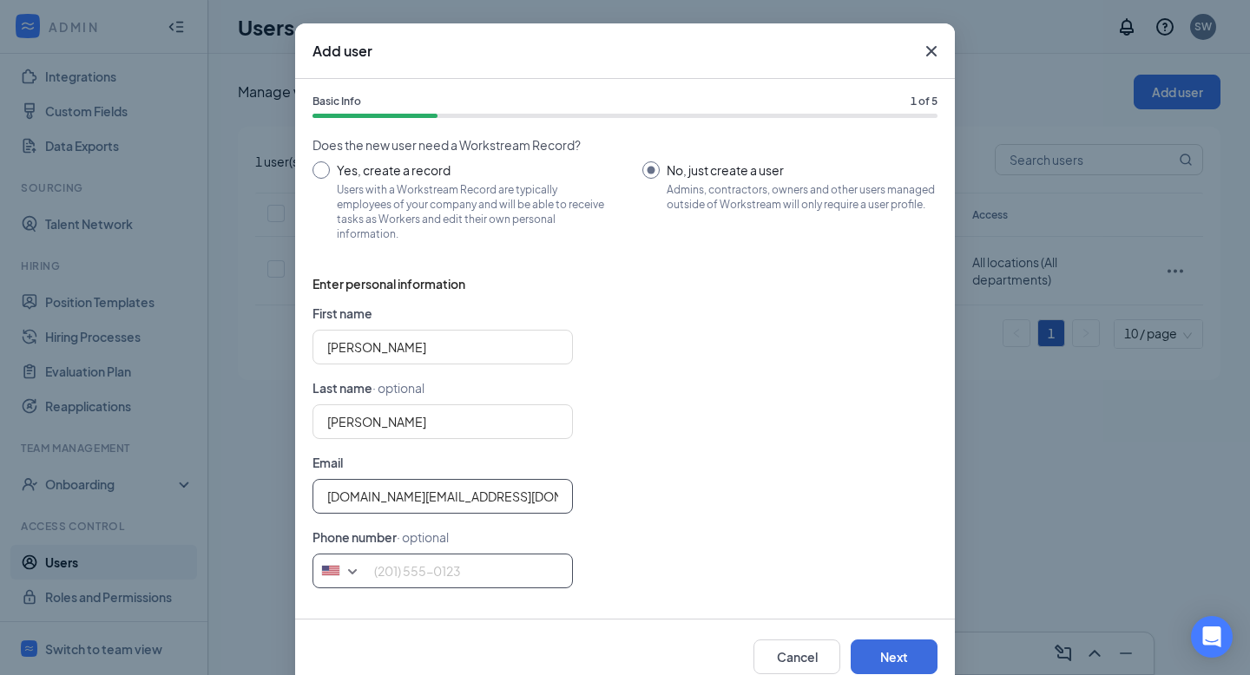
type input "tbrewer.cfa@gmail.com"
click at [405, 570] on input "tel" at bounding box center [443, 571] width 260 height 35
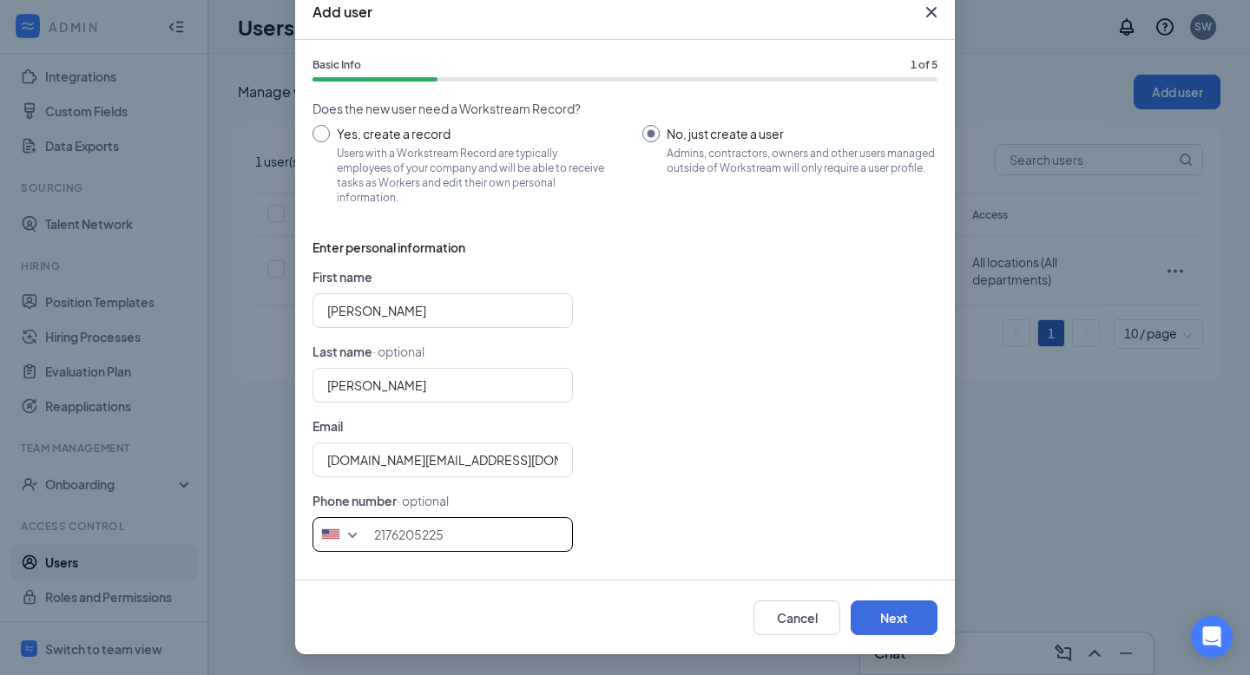
scroll to position [3, 0]
type input "2176205225"
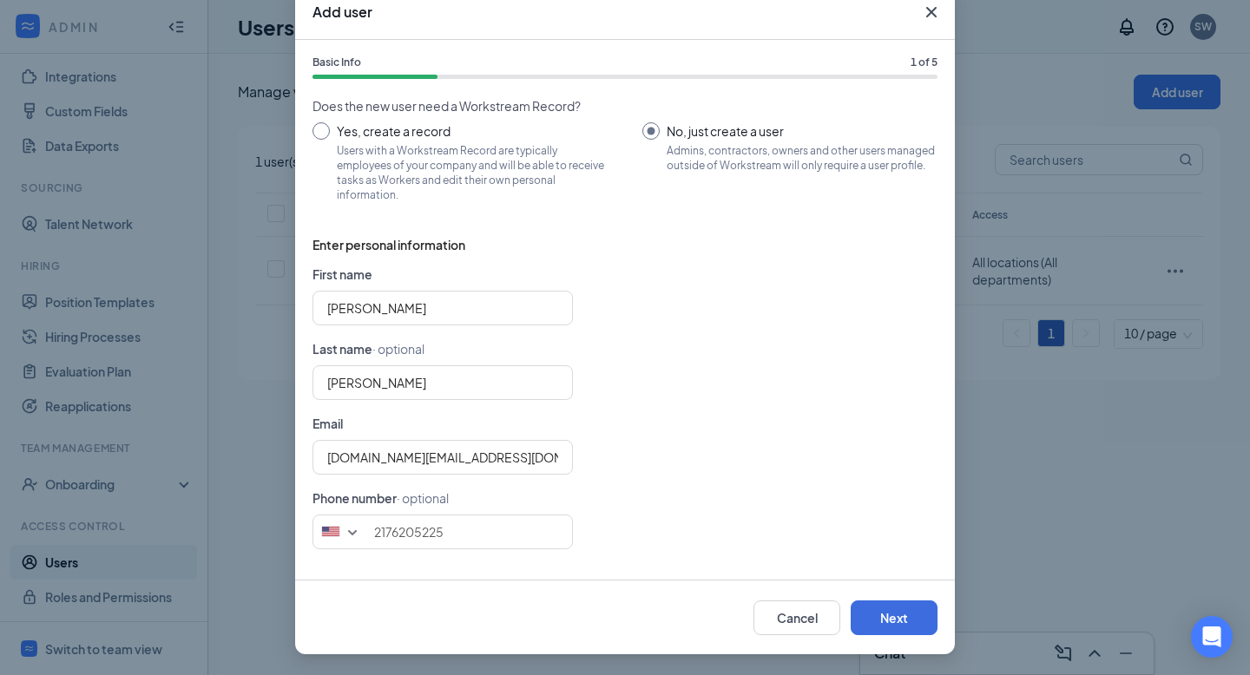
click at [655, 498] on form "First name Tanner Last name · optional Brewer Email tbrewer.cfa@gmail.com Phone…" at bounding box center [625, 414] width 625 height 299
click at [914, 611] on button "Next" at bounding box center [894, 618] width 87 height 35
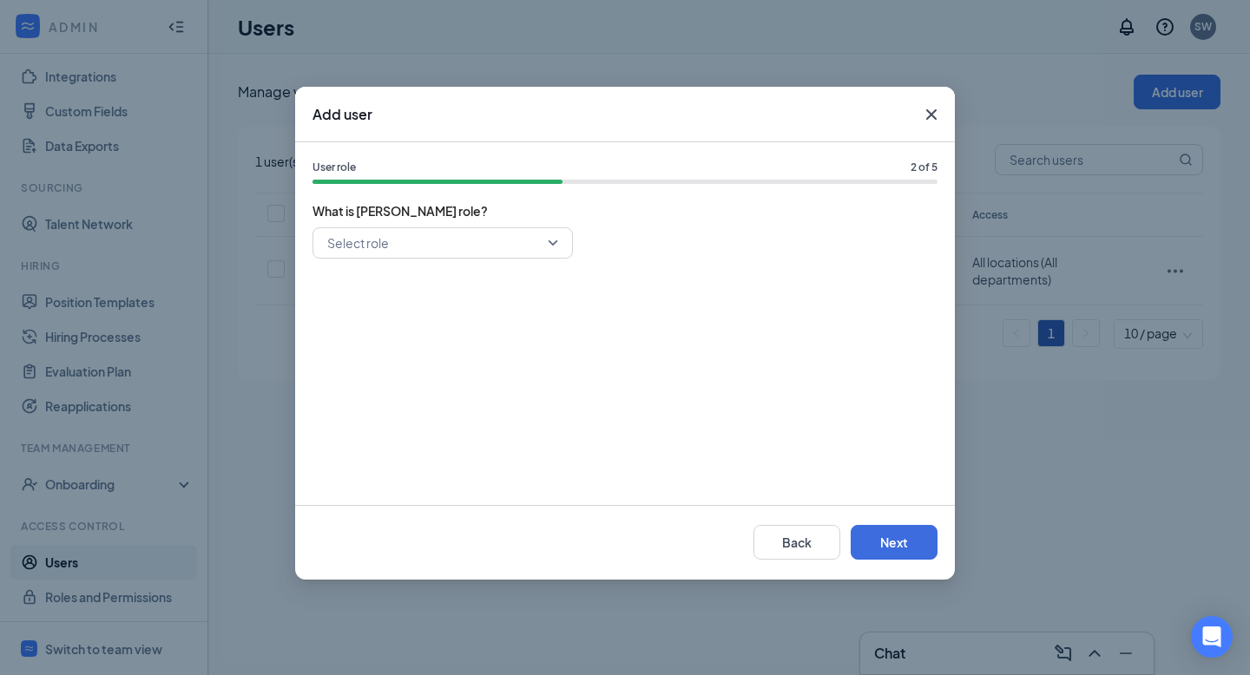
click at [484, 250] on input "search" at bounding box center [436, 243] width 227 height 30
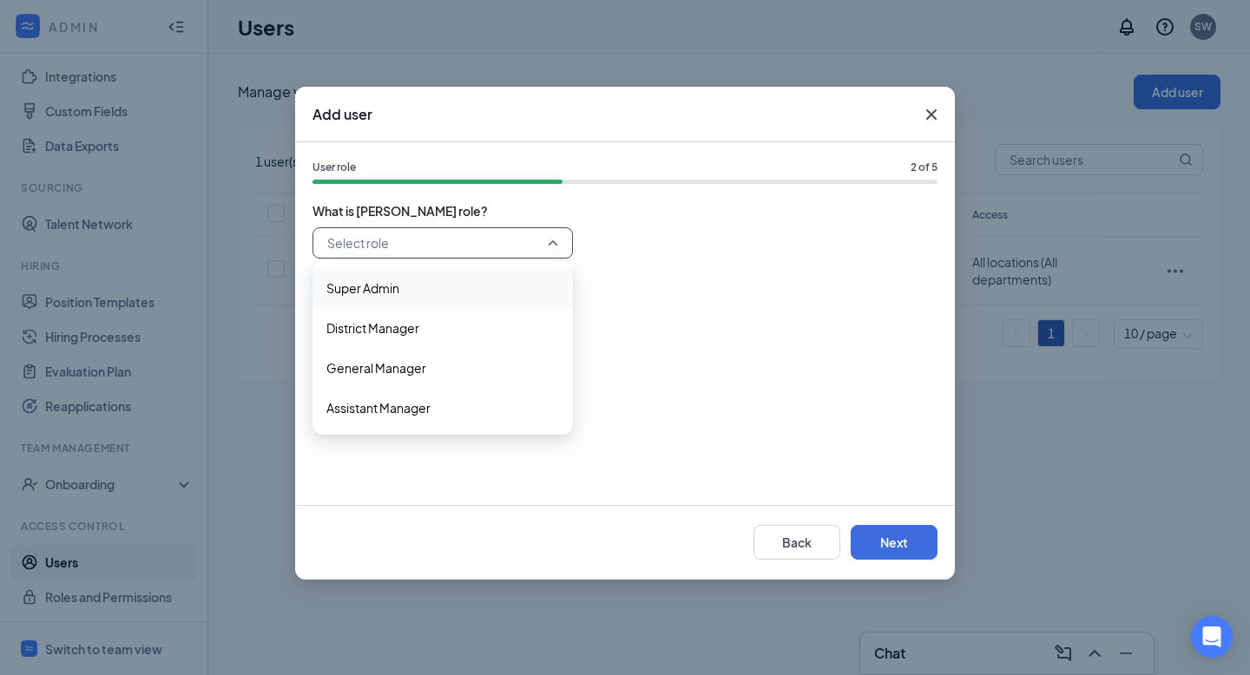
click at [451, 290] on span "Super Admin" at bounding box center [442, 288] width 233 height 19
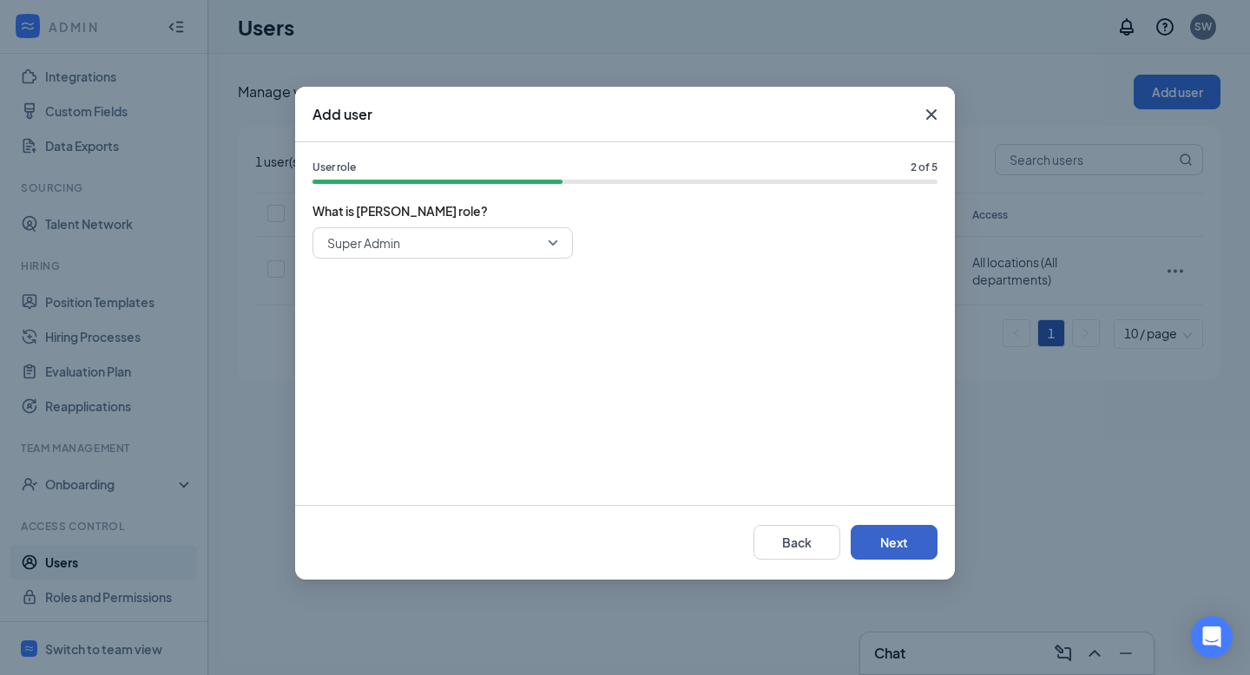
click at [899, 551] on button "Next" at bounding box center [894, 542] width 87 height 35
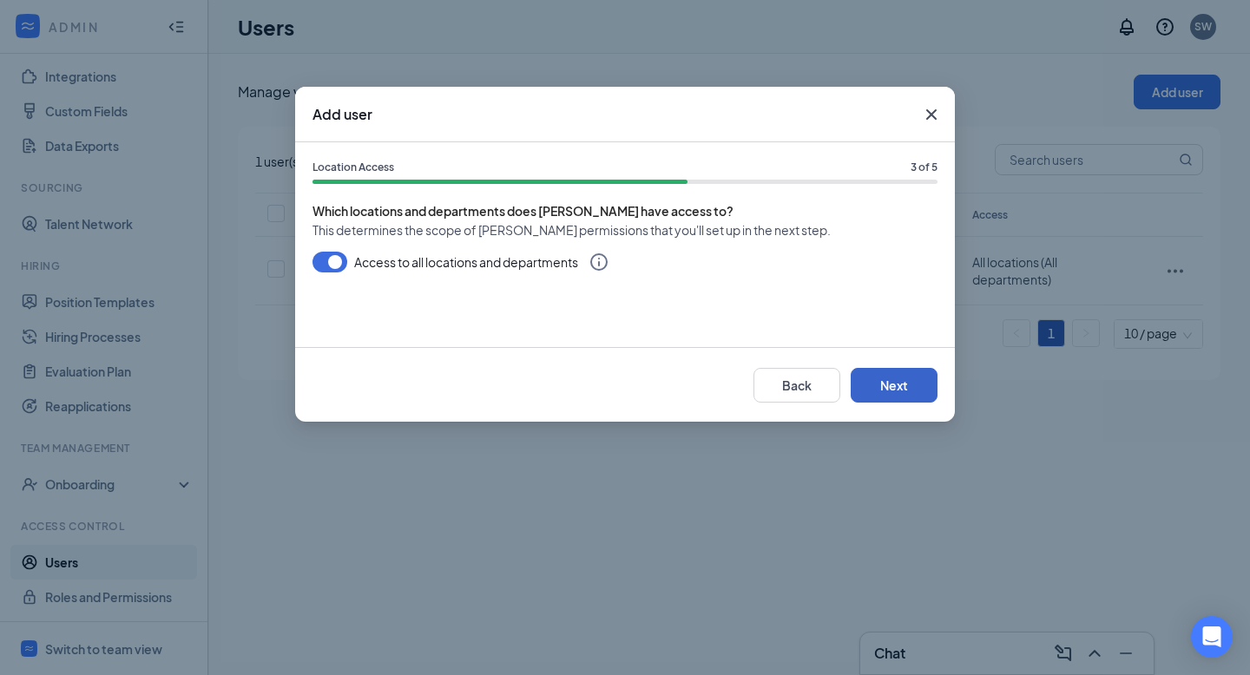
click at [880, 388] on button "Next" at bounding box center [894, 385] width 87 height 35
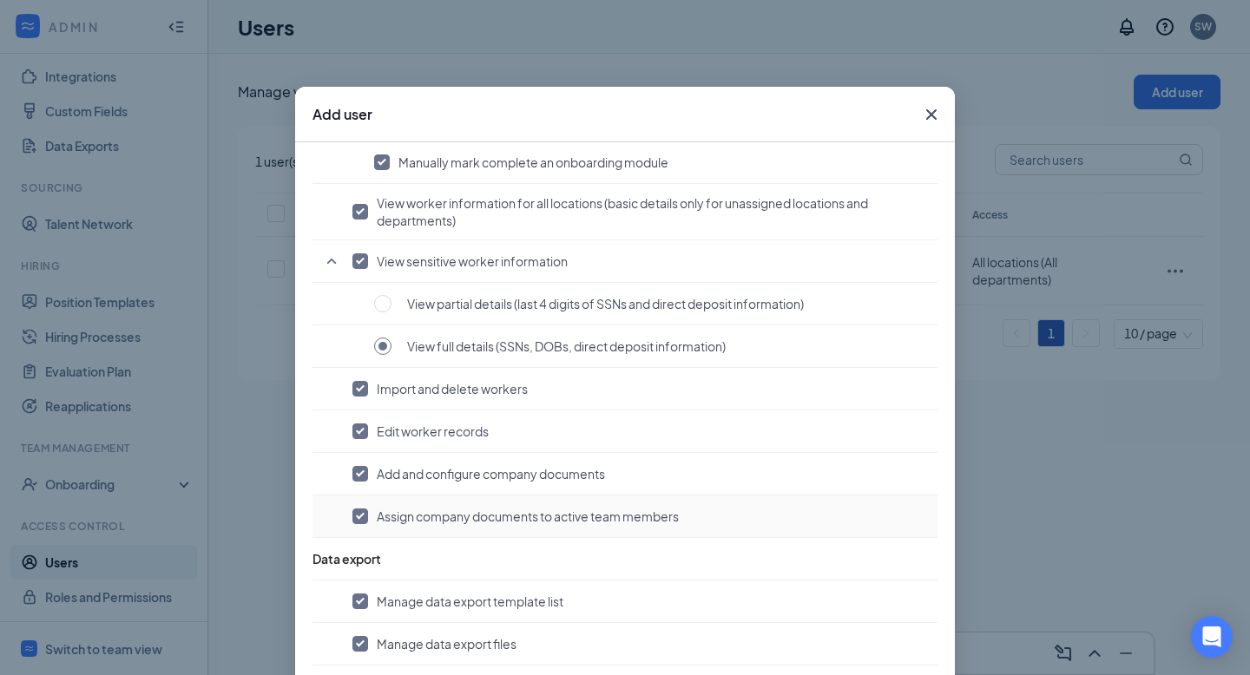
scroll to position [102, 0]
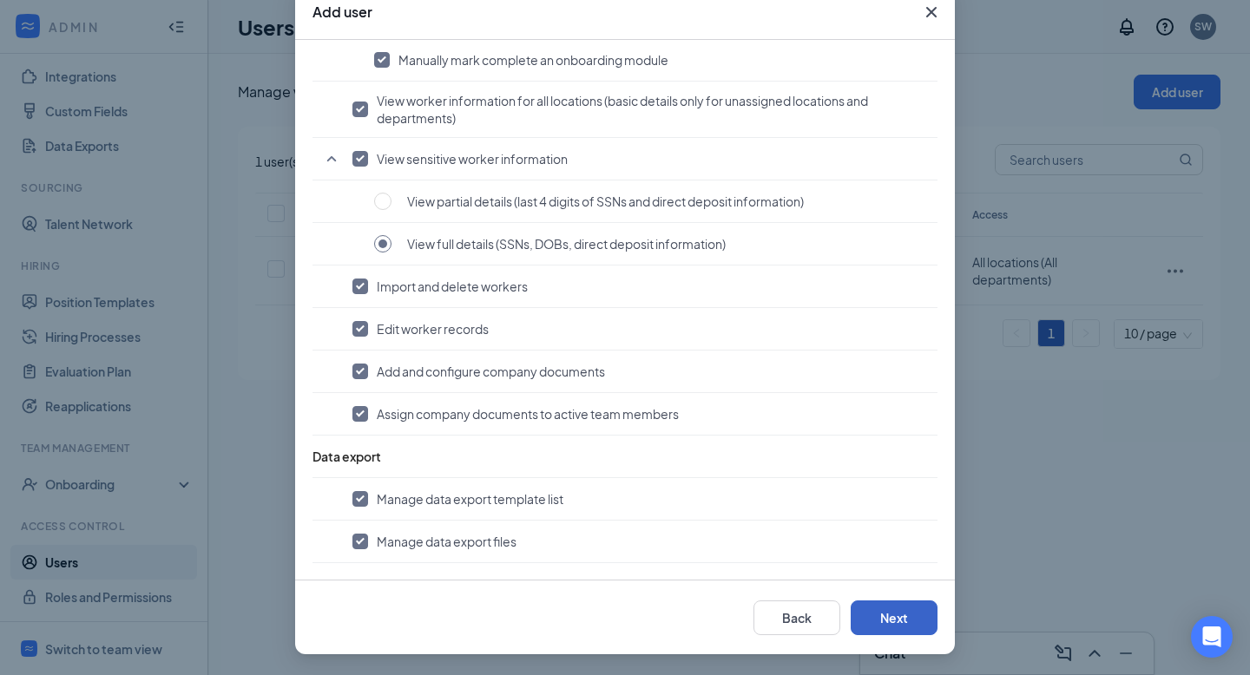
click at [905, 613] on button "Next" at bounding box center [894, 618] width 87 height 35
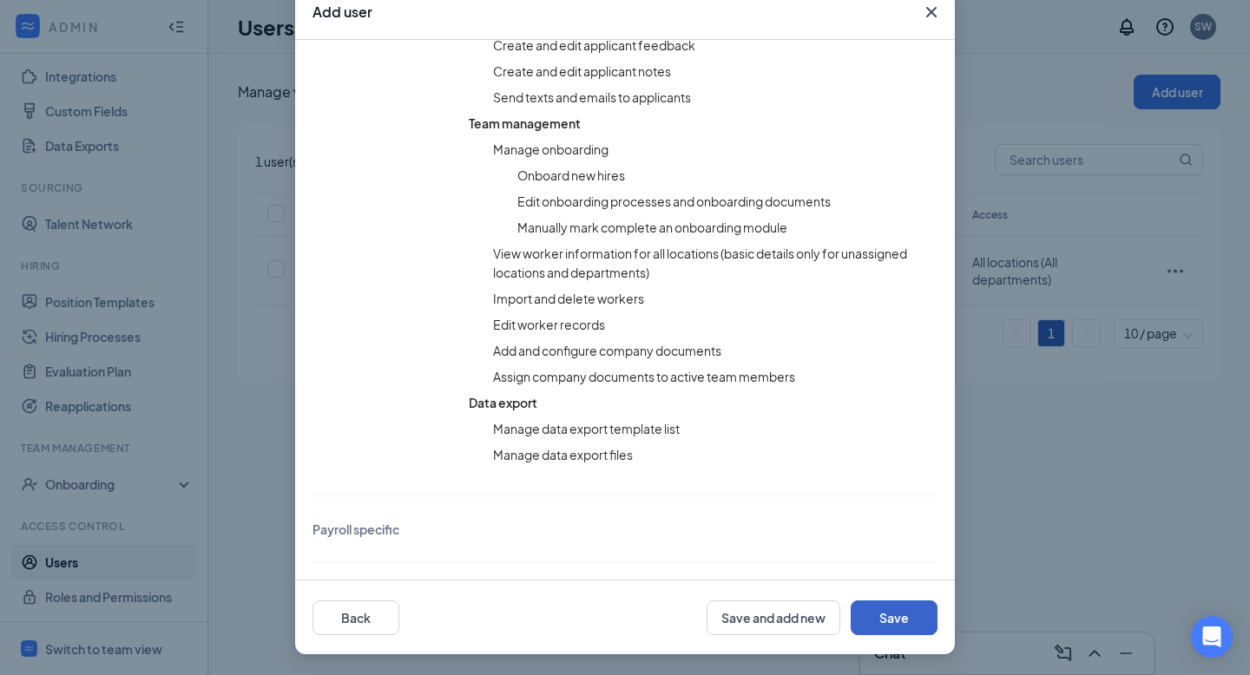
click at [899, 607] on button "Save" at bounding box center [894, 618] width 87 height 35
